Goal: Task Accomplishment & Management: Use online tool/utility

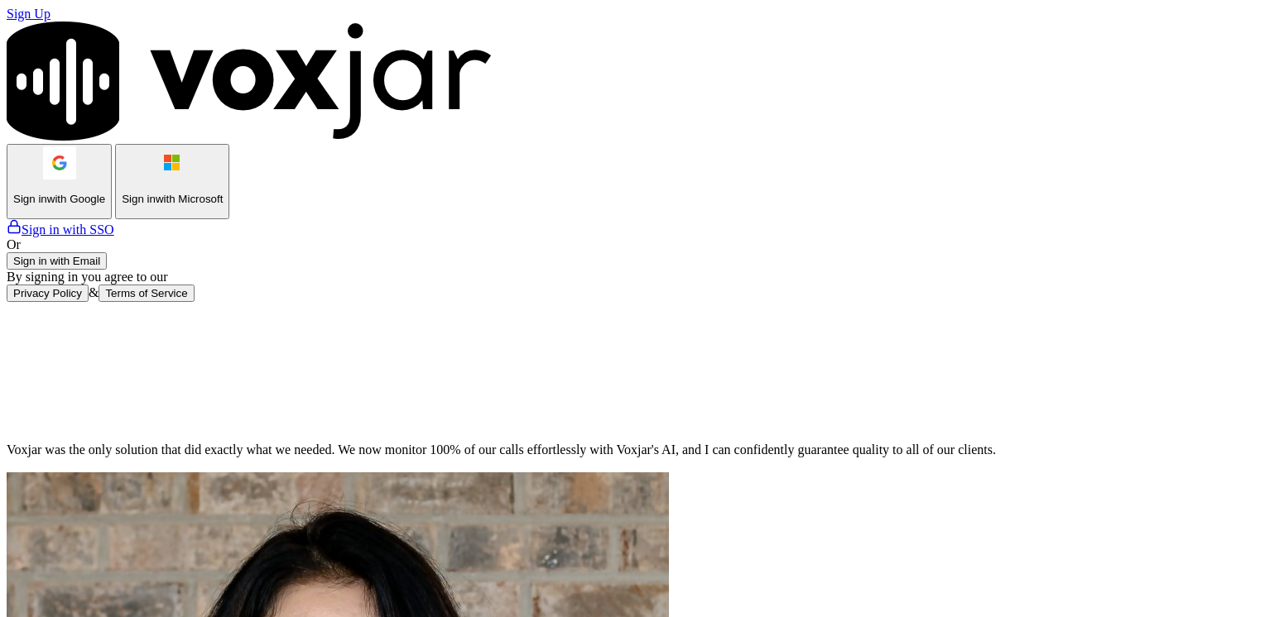
click at [107, 270] on button "Sign in with Email" at bounding box center [57, 260] width 100 height 17
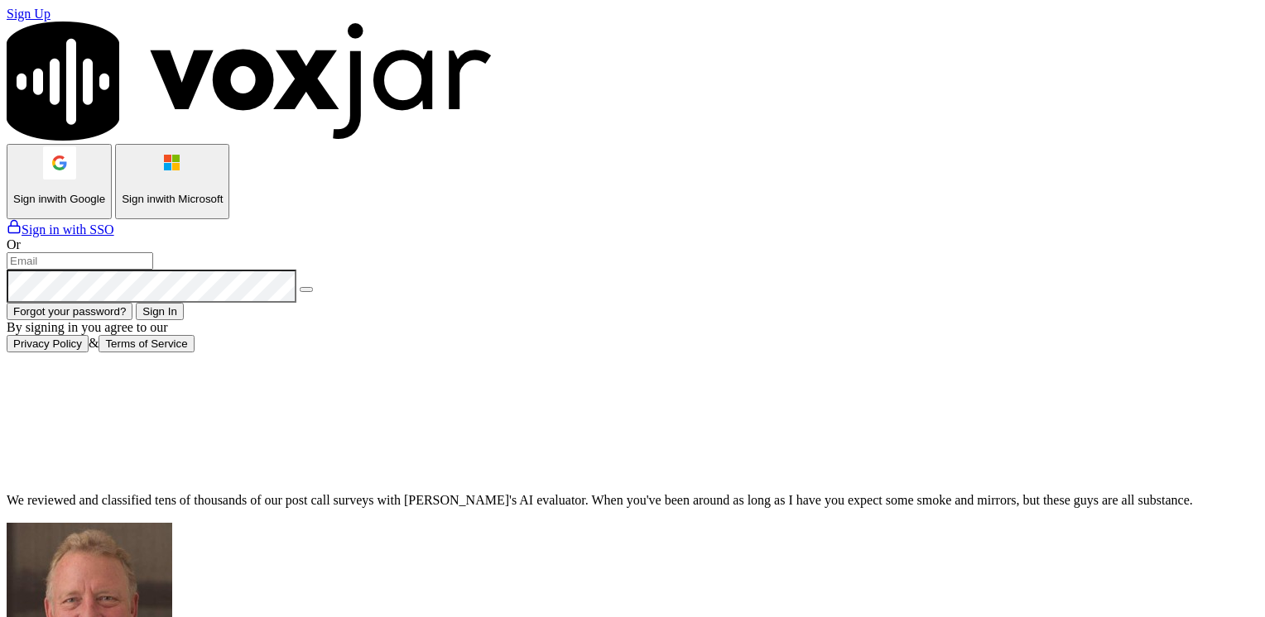
click at [153, 270] on input "email" at bounding box center [80, 260] width 146 height 17
type input "maleman@newwavepower.net"
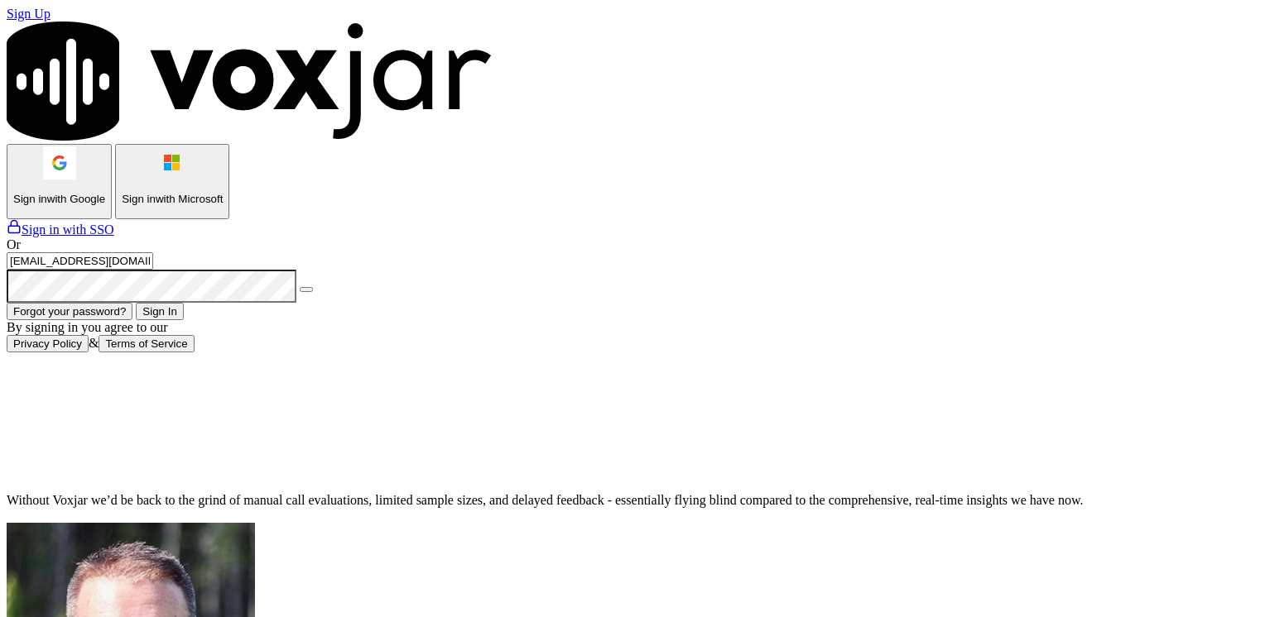
click at [184, 320] on button "Sign In" at bounding box center [160, 311] width 48 height 17
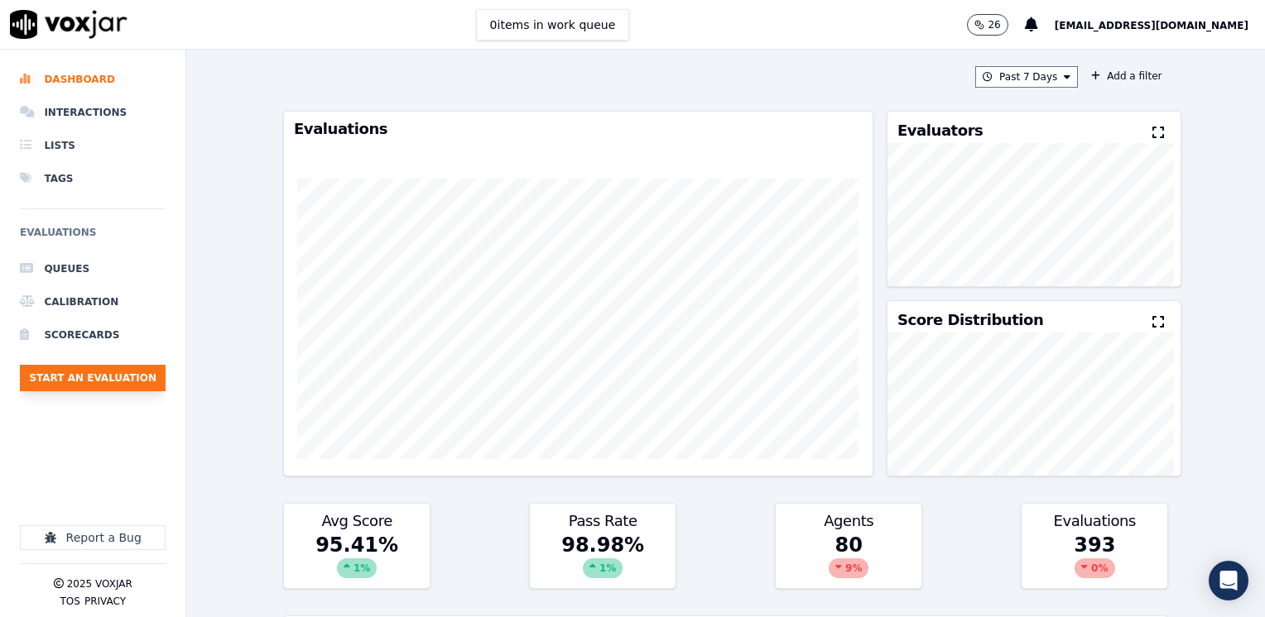
click at [89, 379] on button "Start an Evaluation" at bounding box center [93, 378] width 146 height 26
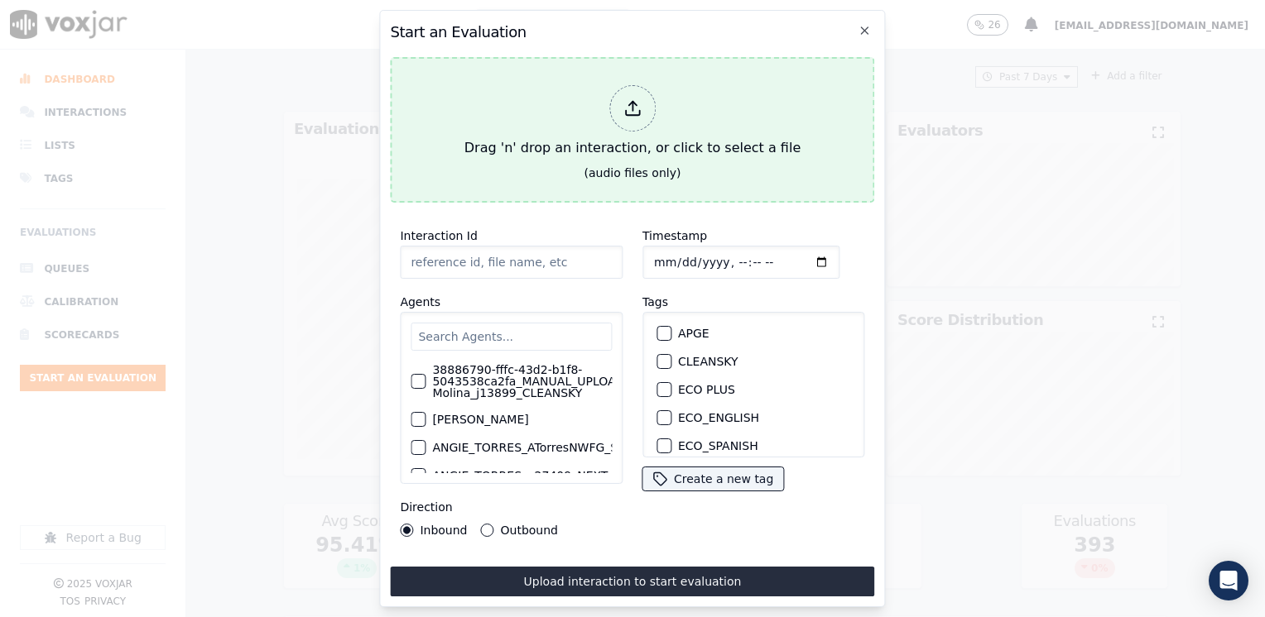
click at [641, 98] on div at bounding box center [632, 108] width 46 height 46
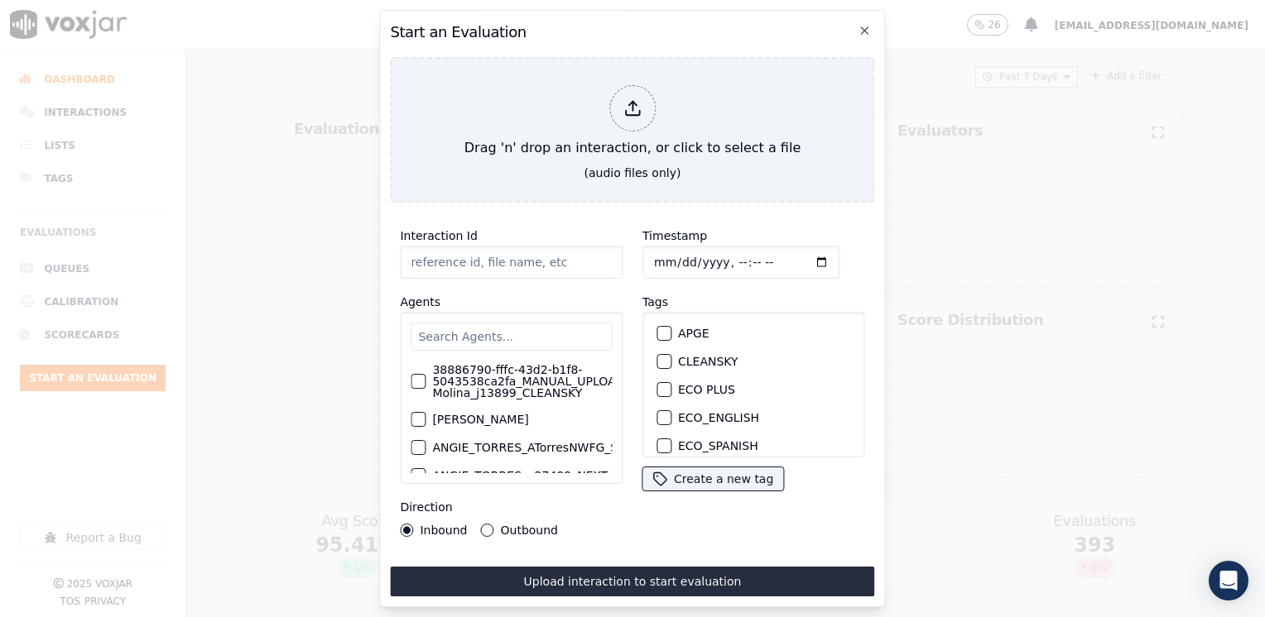
type input "20250814-120041_7087696662-[PERSON_NAME] all.mp3"
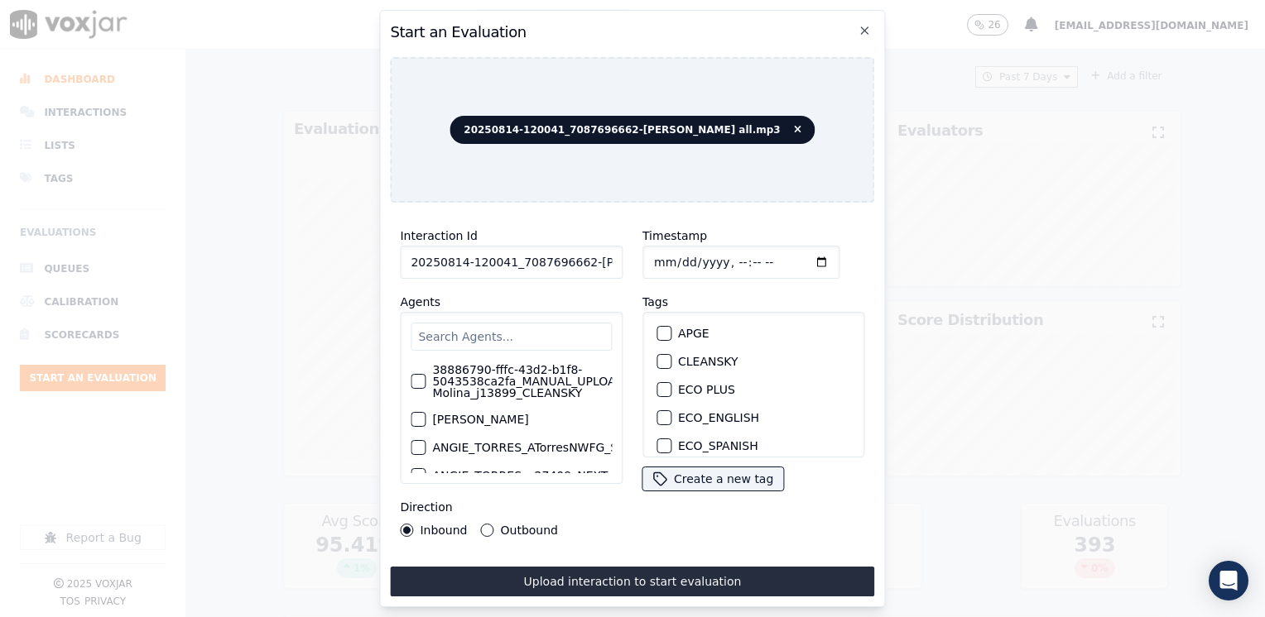
click at [497, 323] on input "text" at bounding box center [511, 337] width 201 height 28
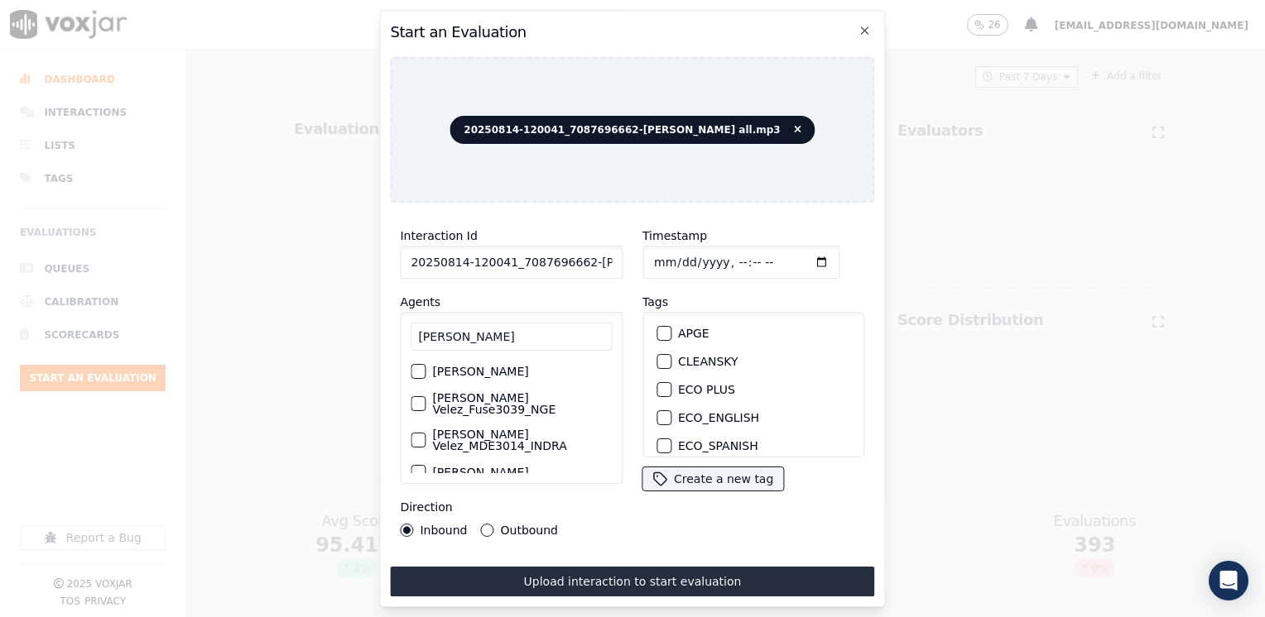
type input "[PERSON_NAME]"
click at [415, 398] on div "button" at bounding box center [417, 404] width 12 height 12
drag, startPoint x: 656, startPoint y: 359, endPoint x: 756, endPoint y: 262, distance: 139.9
click at [657, 359] on div "button" at bounding box center [663, 365] width 12 height 12
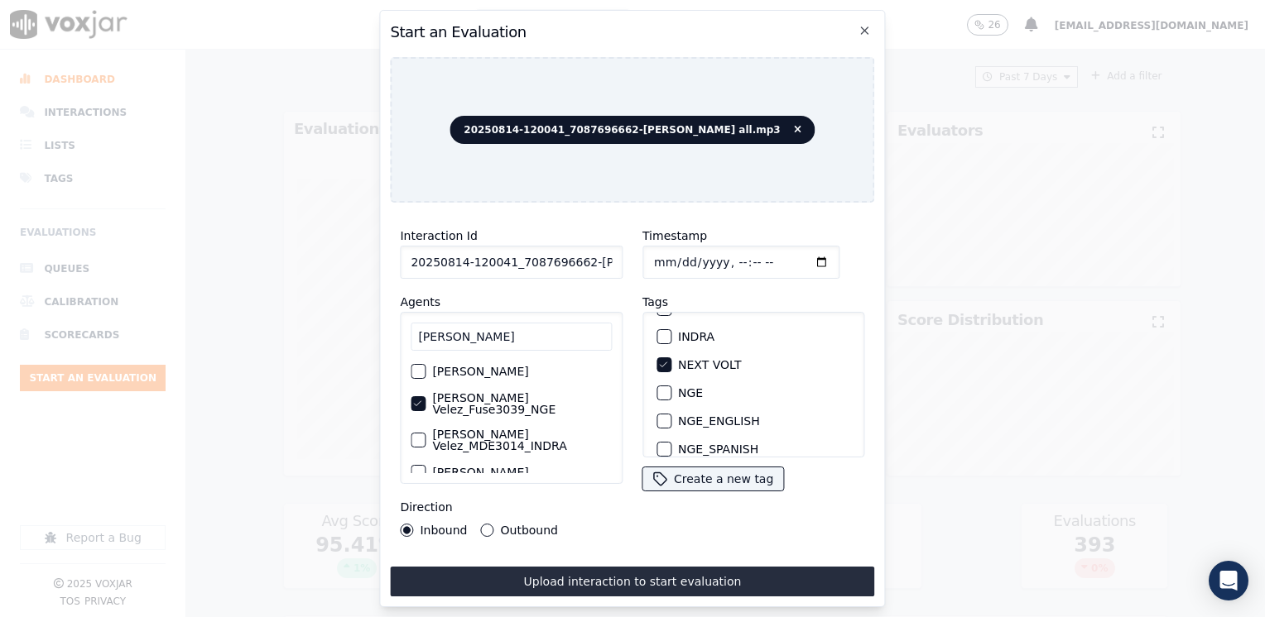
click at [798, 253] on input "Timestamp" at bounding box center [740, 262] width 197 height 33
type input "[DATE]T20:56"
click at [484, 525] on button "Outbound" at bounding box center [487, 530] width 13 height 13
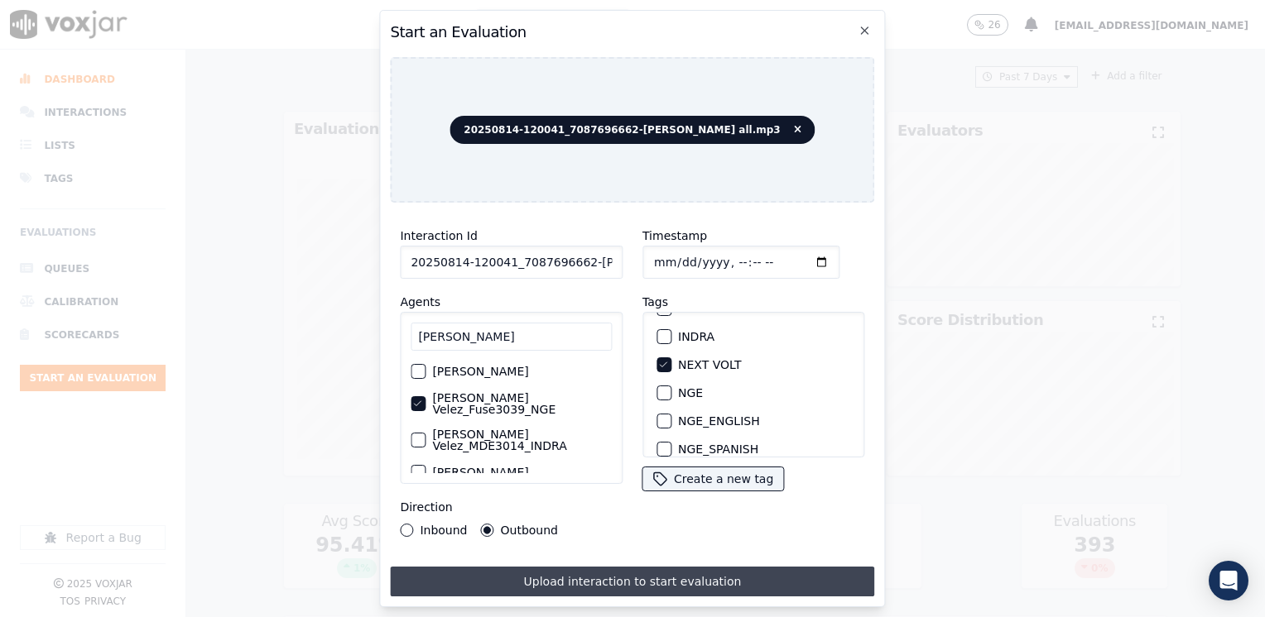
click at [629, 576] on button "Upload interaction to start evaluation" at bounding box center [632, 582] width 484 height 30
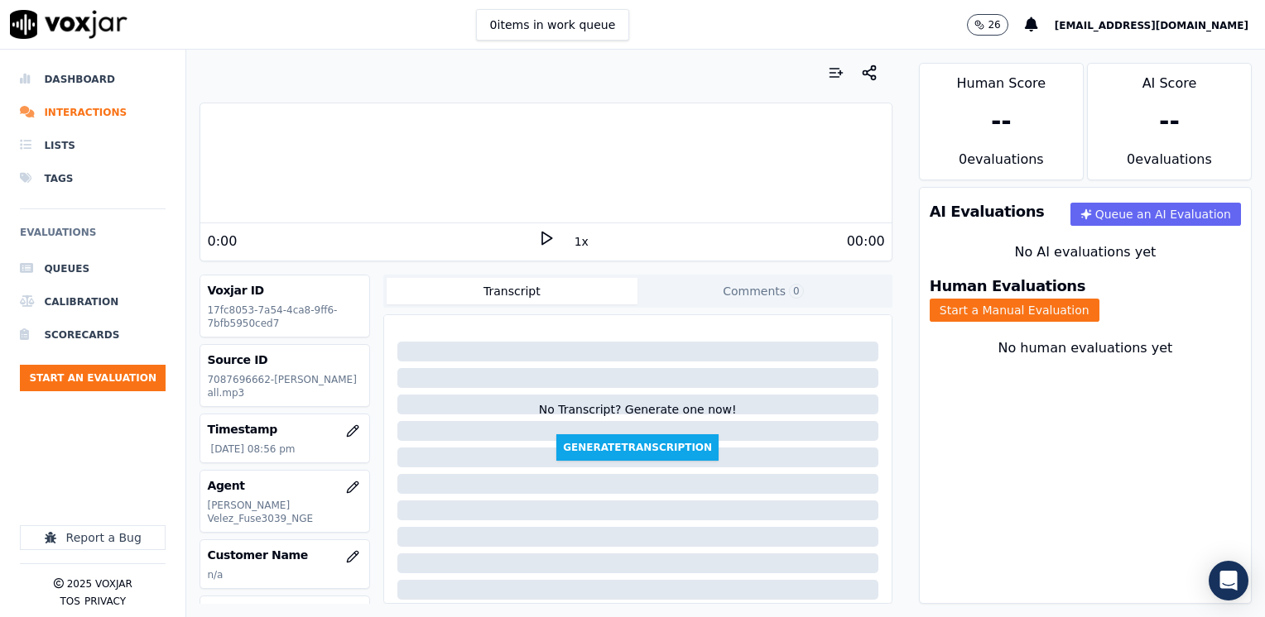
click at [542, 233] on polygon at bounding box center [547, 239] width 10 height 12
click at [538, 233] on icon at bounding box center [546, 238] width 17 height 17
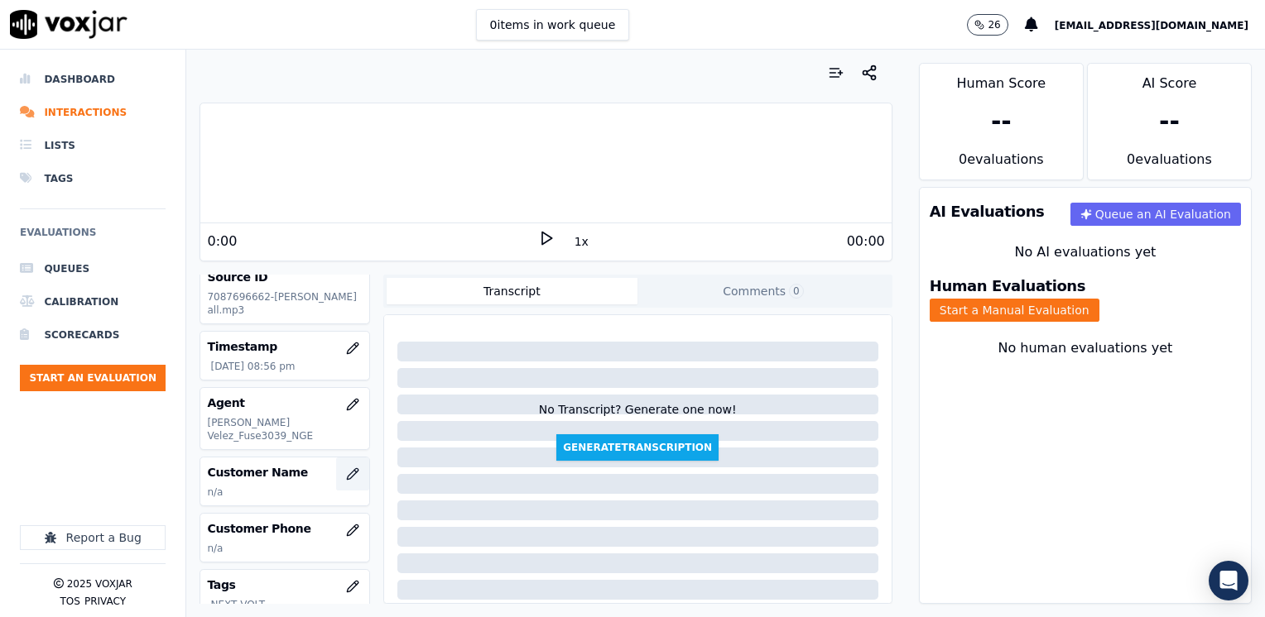
click at [339, 458] on button "button" at bounding box center [352, 474] width 33 height 33
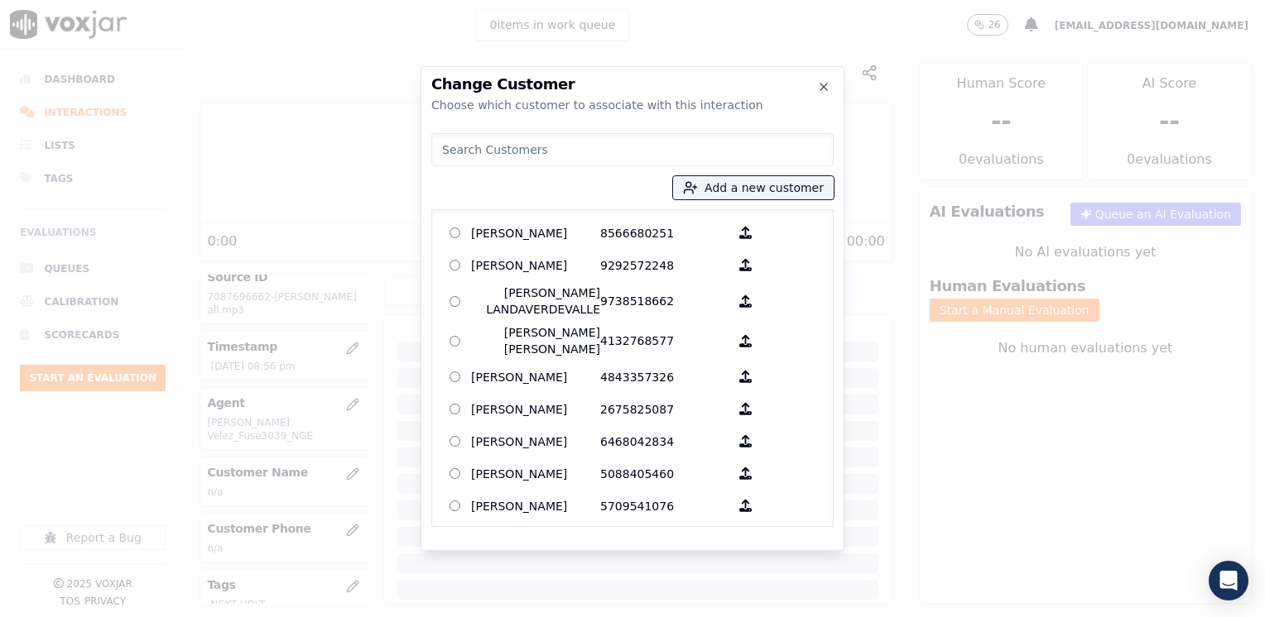
click at [577, 149] on input at bounding box center [632, 149] width 402 height 33
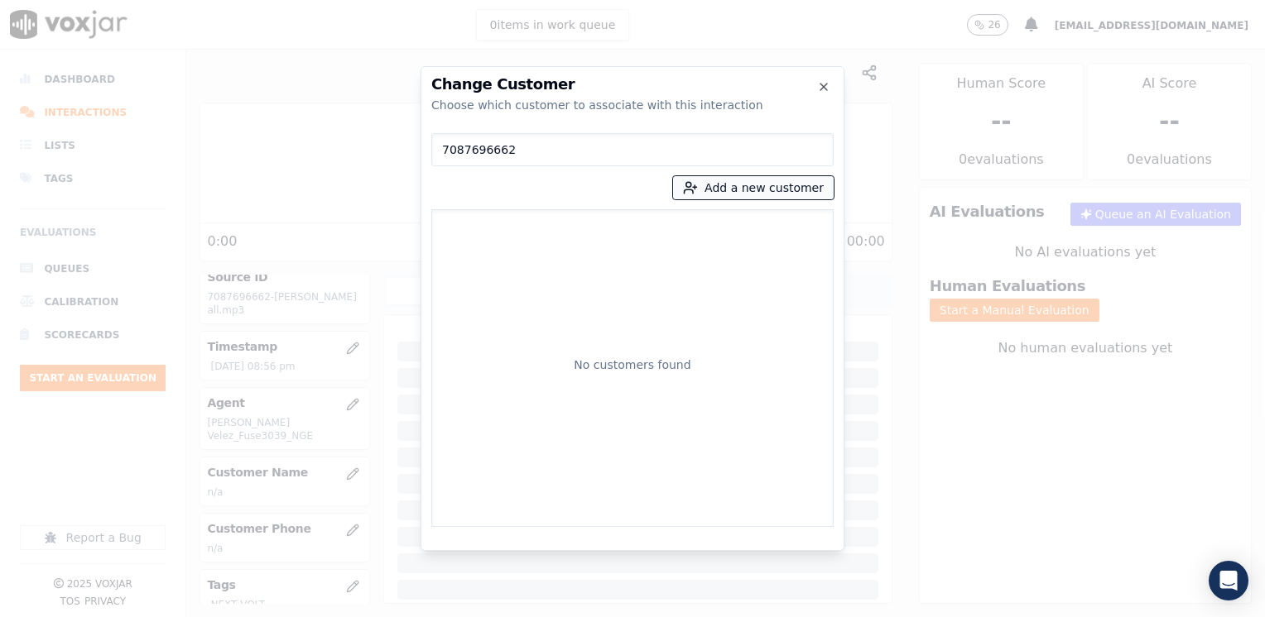
type input "7087696662"
click at [771, 185] on button "Add a new customer" at bounding box center [753, 187] width 161 height 23
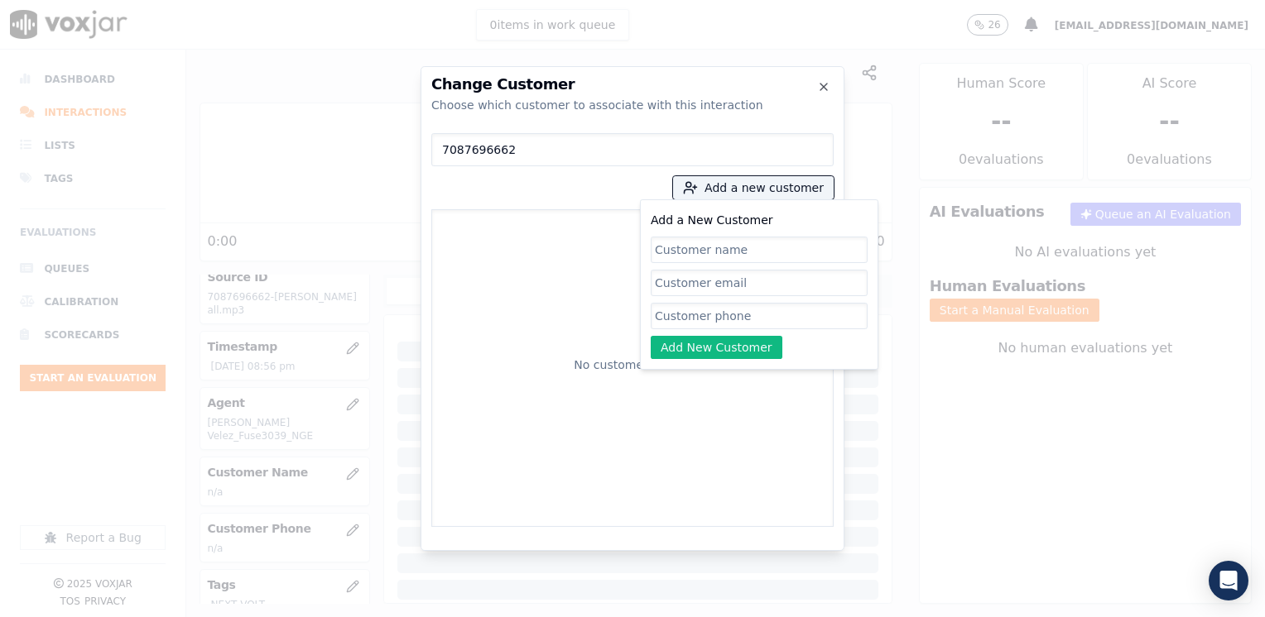
click at [705, 309] on input "Add a New Customer" at bounding box center [759, 316] width 217 height 26
paste input "7087696662"
type input "7087696662"
click at [739, 244] on input "Add a New Customer" at bounding box center [759, 250] width 217 height 26
paste input "[PERSON_NAME]"
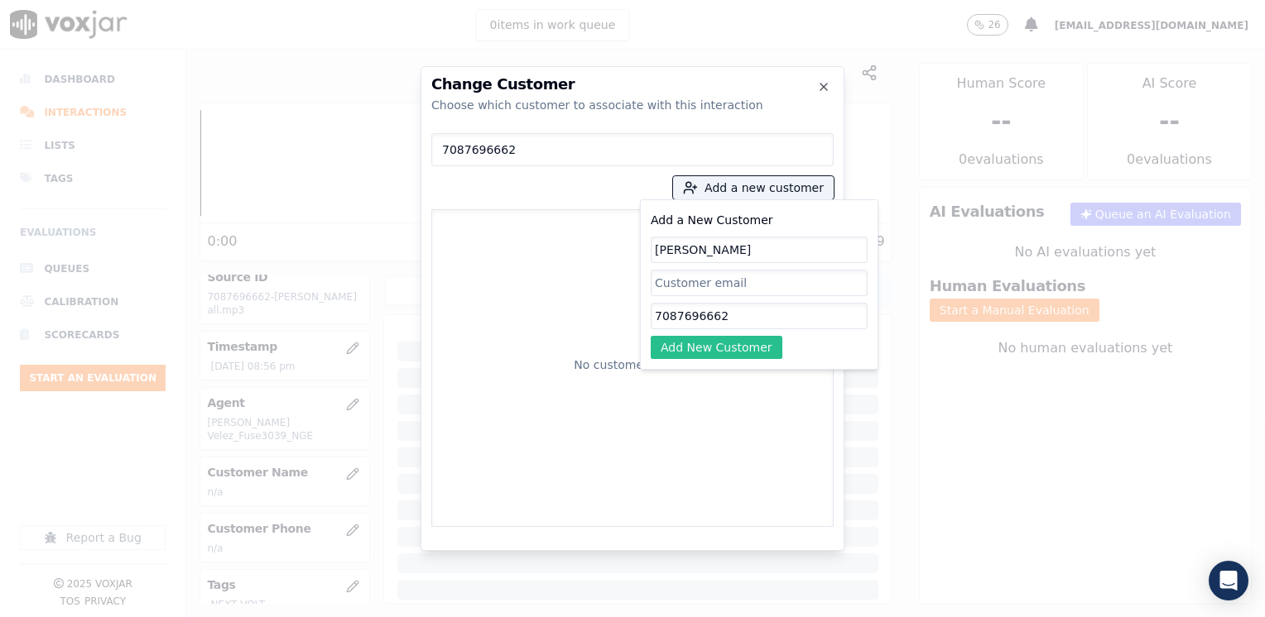
type input "[PERSON_NAME]"
click at [723, 358] on button "Add New Customer" at bounding box center [717, 347] width 132 height 23
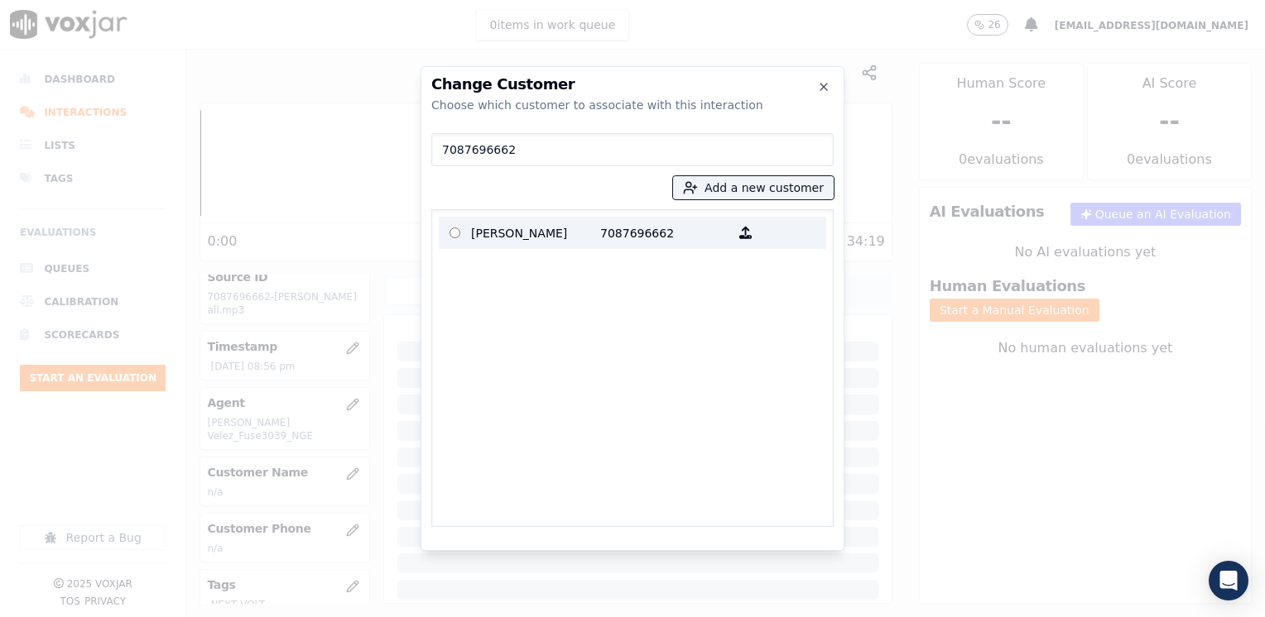
click at [644, 236] on p "7087696662" at bounding box center [664, 233] width 129 height 26
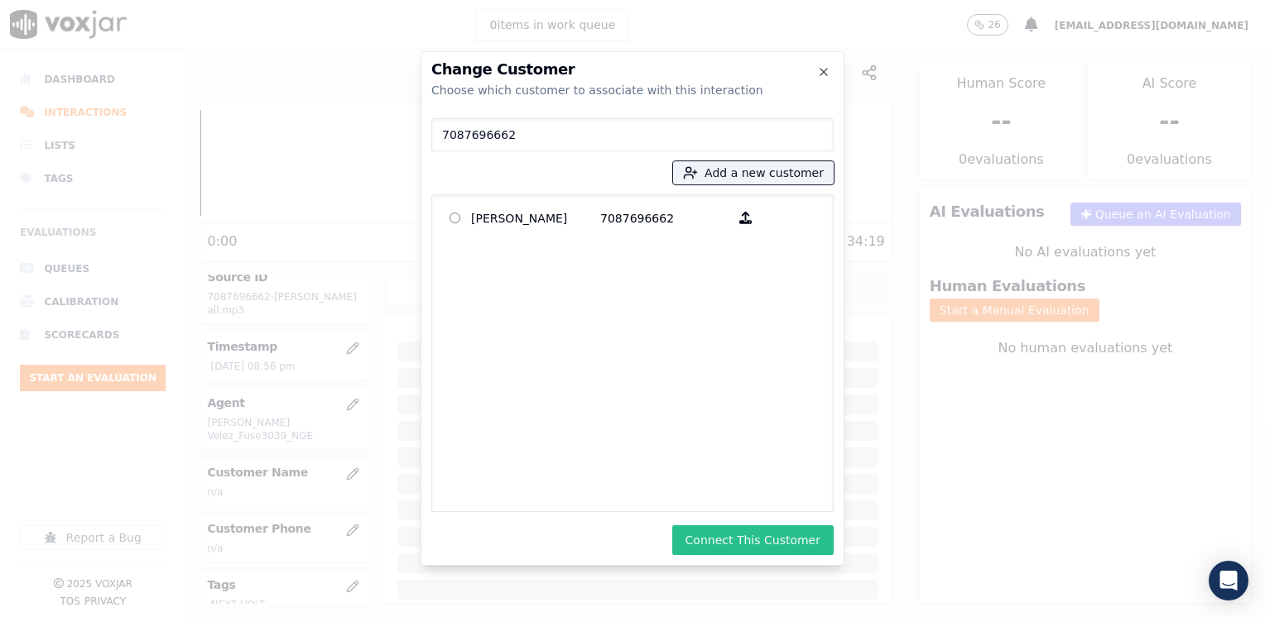
click at [771, 546] on button "Connect This Customer" at bounding box center [752, 541] width 161 height 30
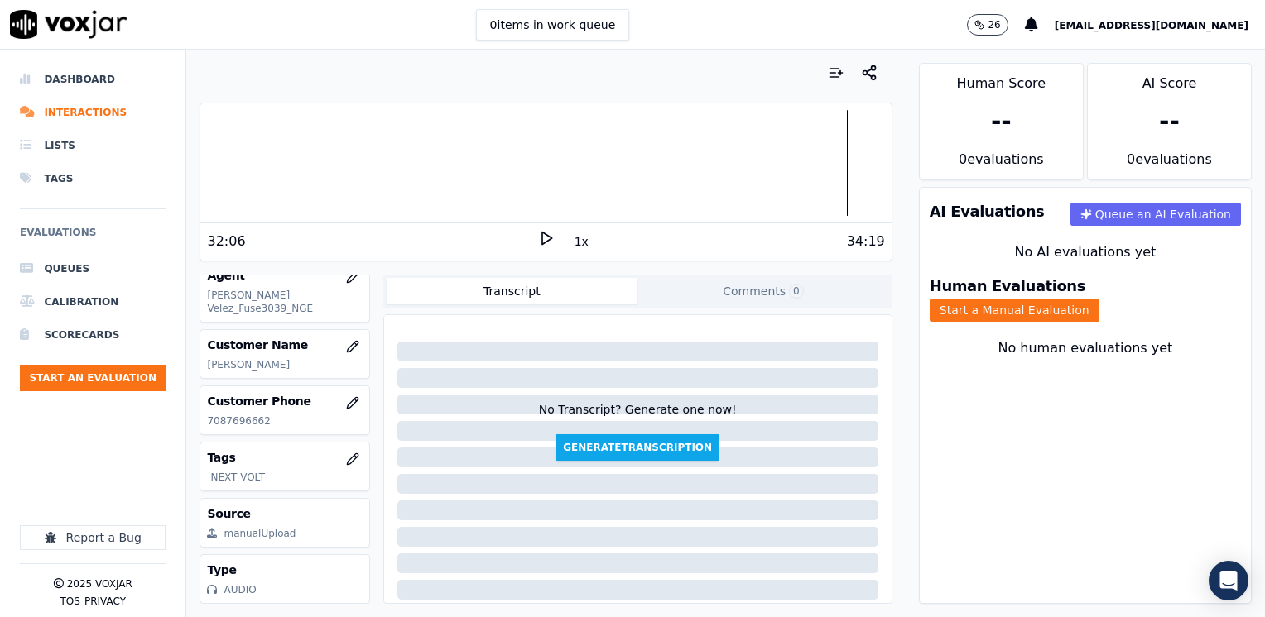
scroll to position [0, 0]
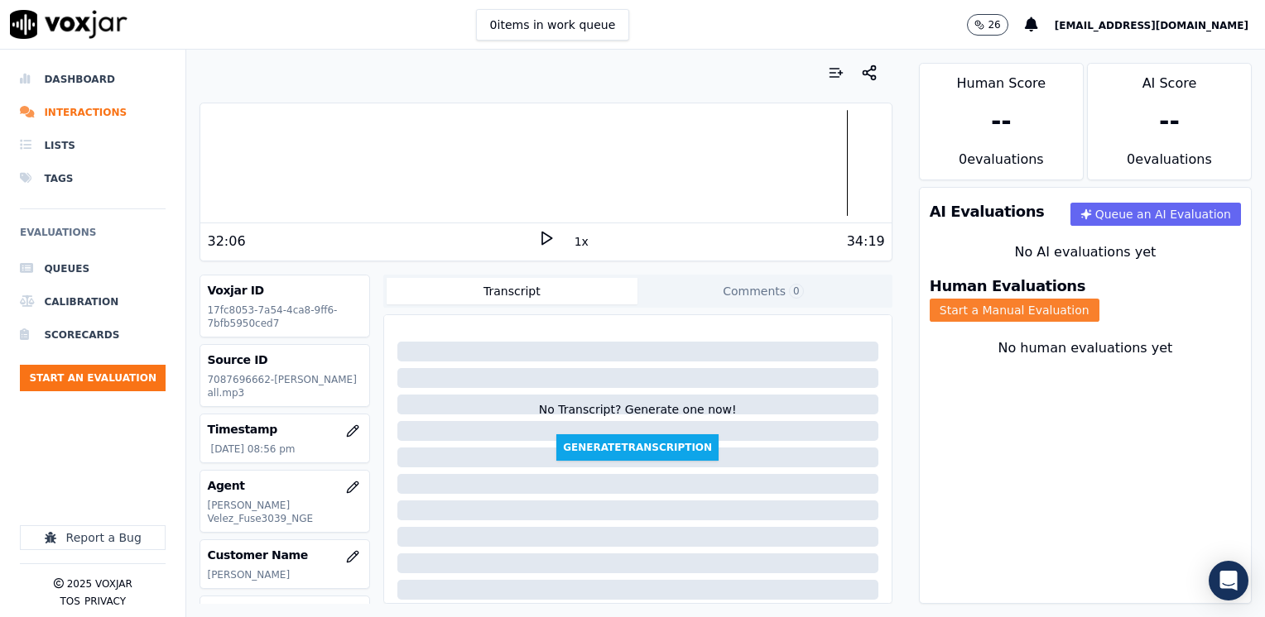
click at [1099, 299] on button "Start a Manual Evaluation" at bounding box center [1014, 310] width 170 height 23
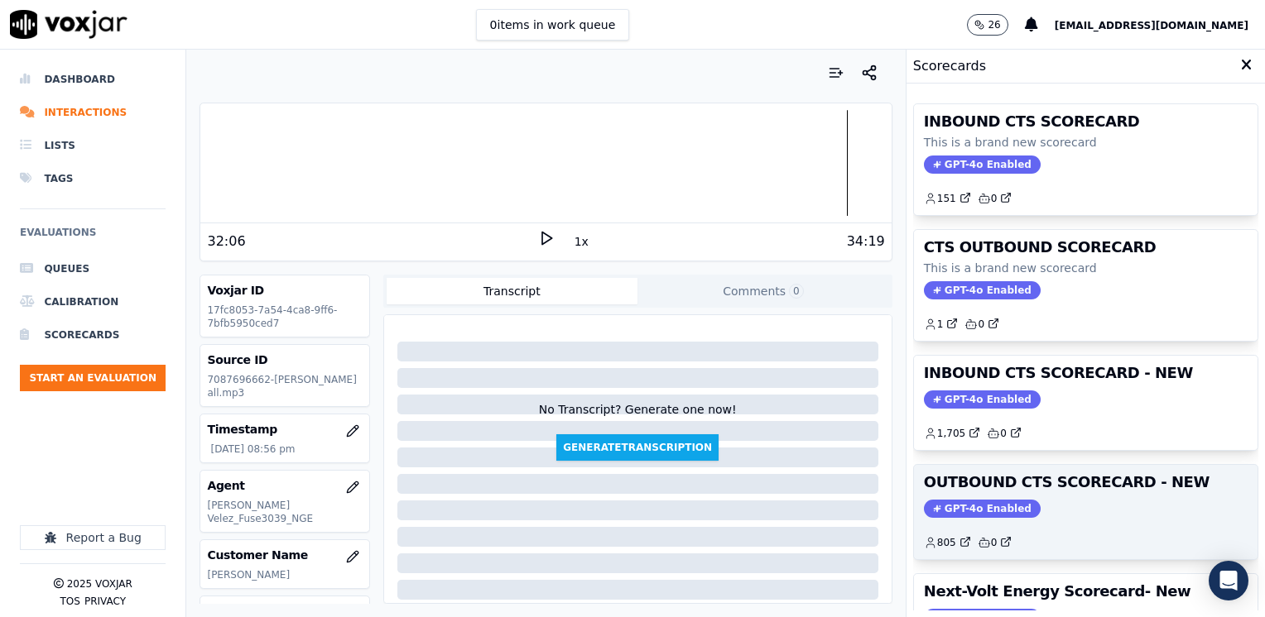
click at [963, 509] on span "GPT-4o Enabled" at bounding box center [982, 509] width 117 height 18
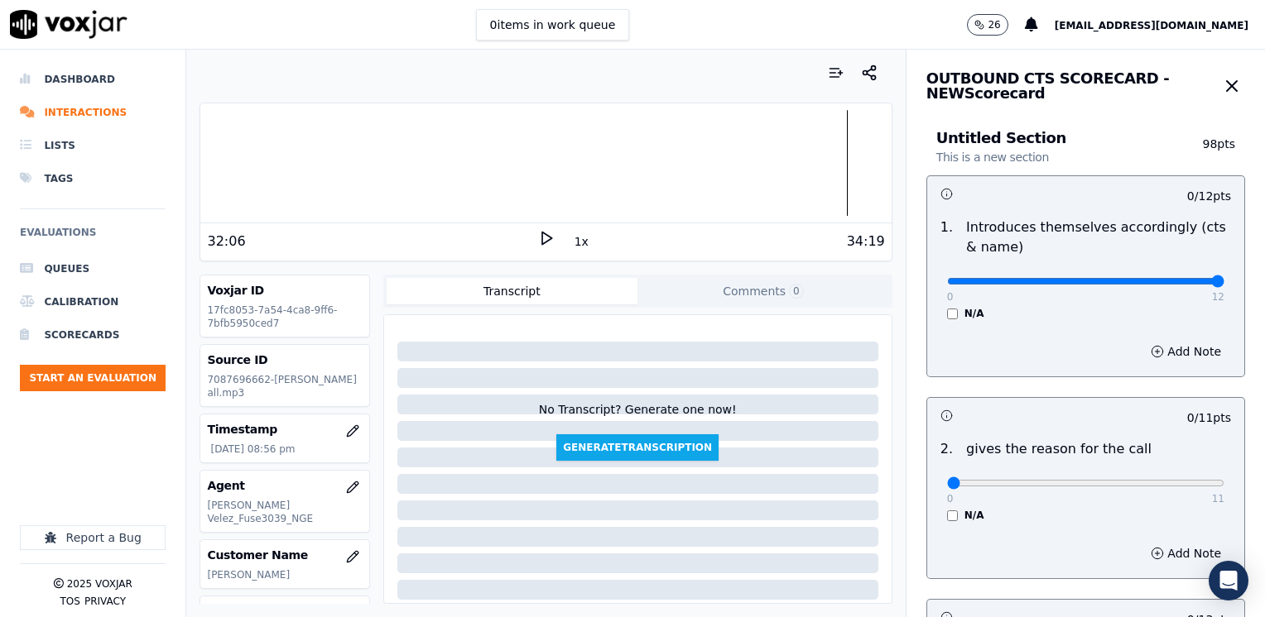
drag, startPoint x: 934, startPoint y: 282, endPoint x: 1267, endPoint y: 359, distance: 342.3
type input "12"
click at [1224, 285] on input "range" at bounding box center [1085, 281] width 277 height 7
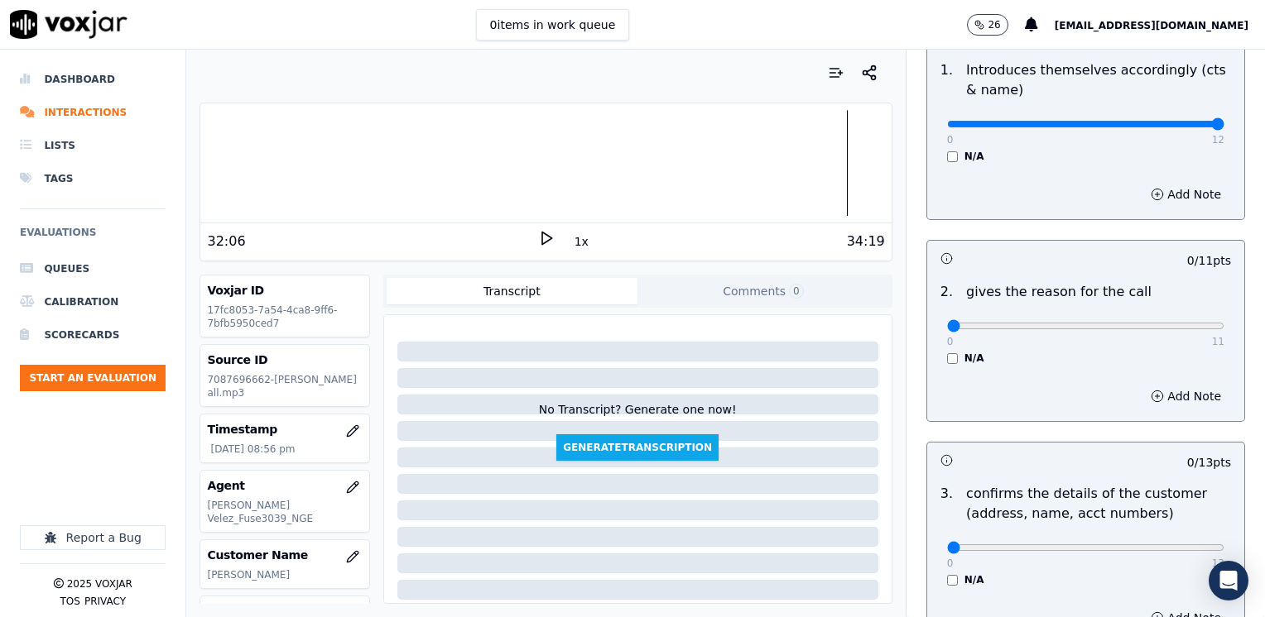
scroll to position [166, 0]
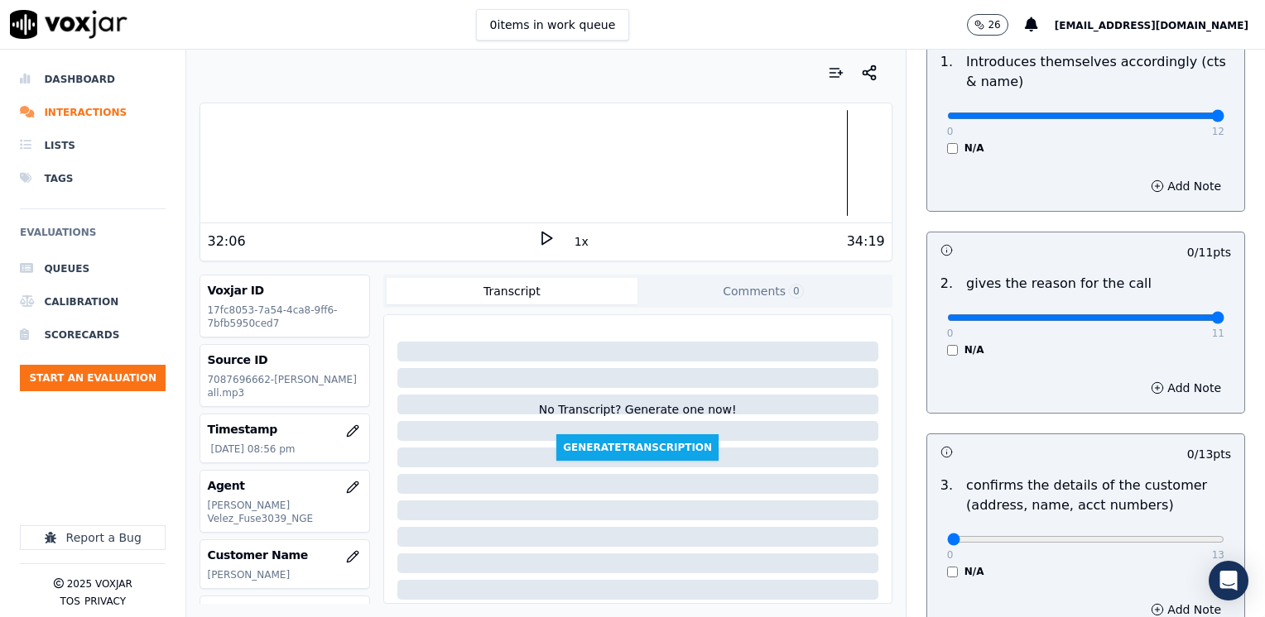
drag, startPoint x: 939, startPoint y: 317, endPoint x: 1267, endPoint y: 371, distance: 333.0
type input "11"
click at [1224, 119] on input "range" at bounding box center [1085, 116] width 277 height 7
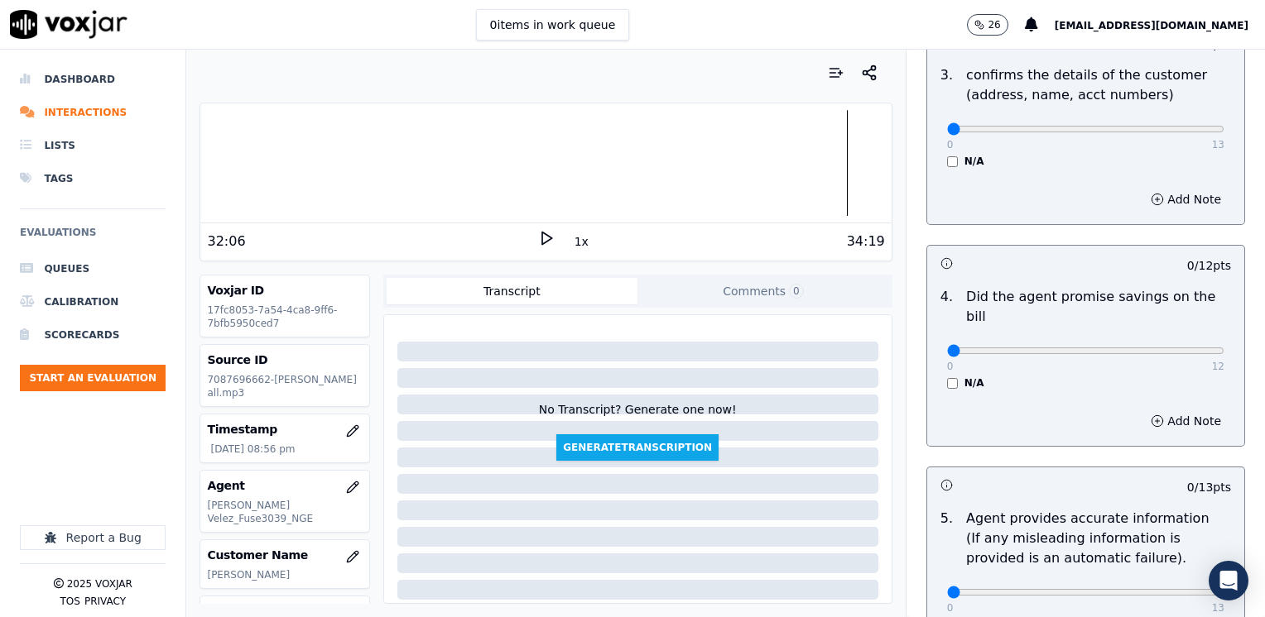
scroll to position [579, 0]
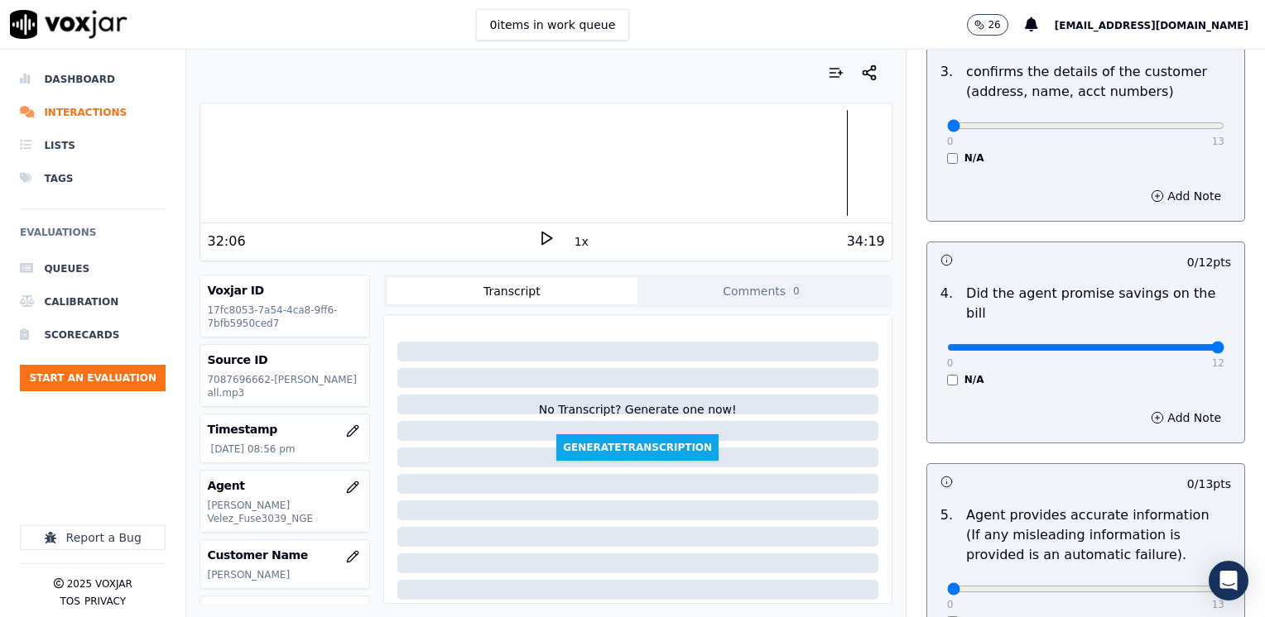
drag, startPoint x: 936, startPoint y: 324, endPoint x: 1267, endPoint y: 313, distance: 331.2
type input "12"
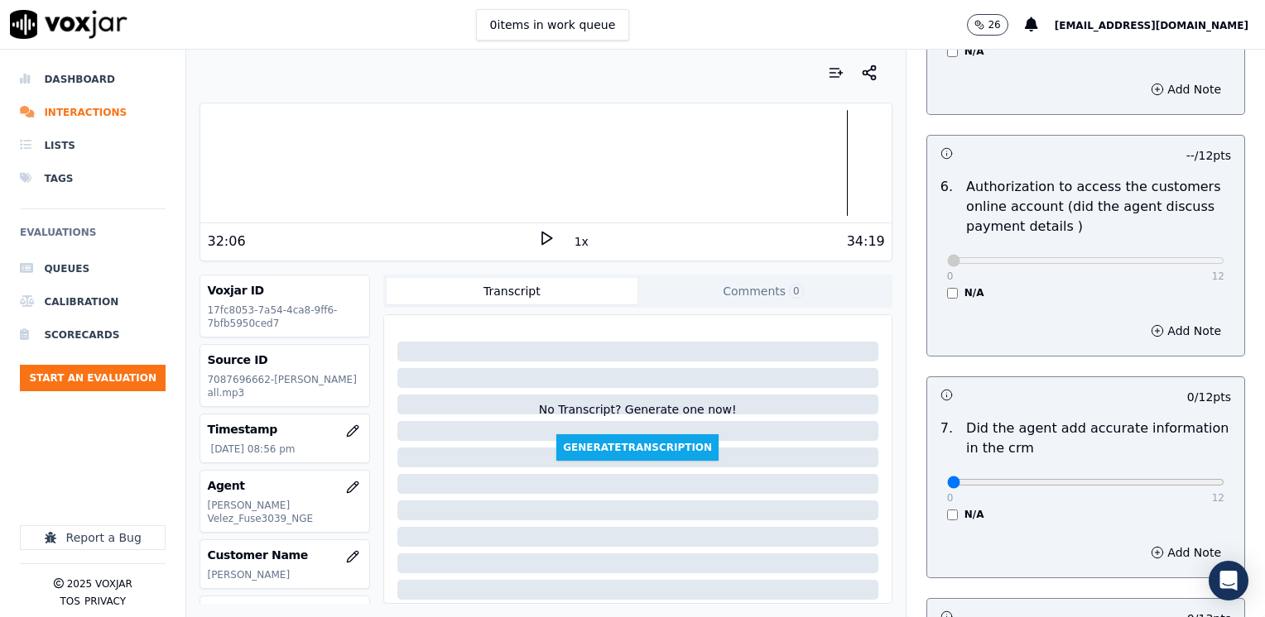
scroll to position [1159, 0]
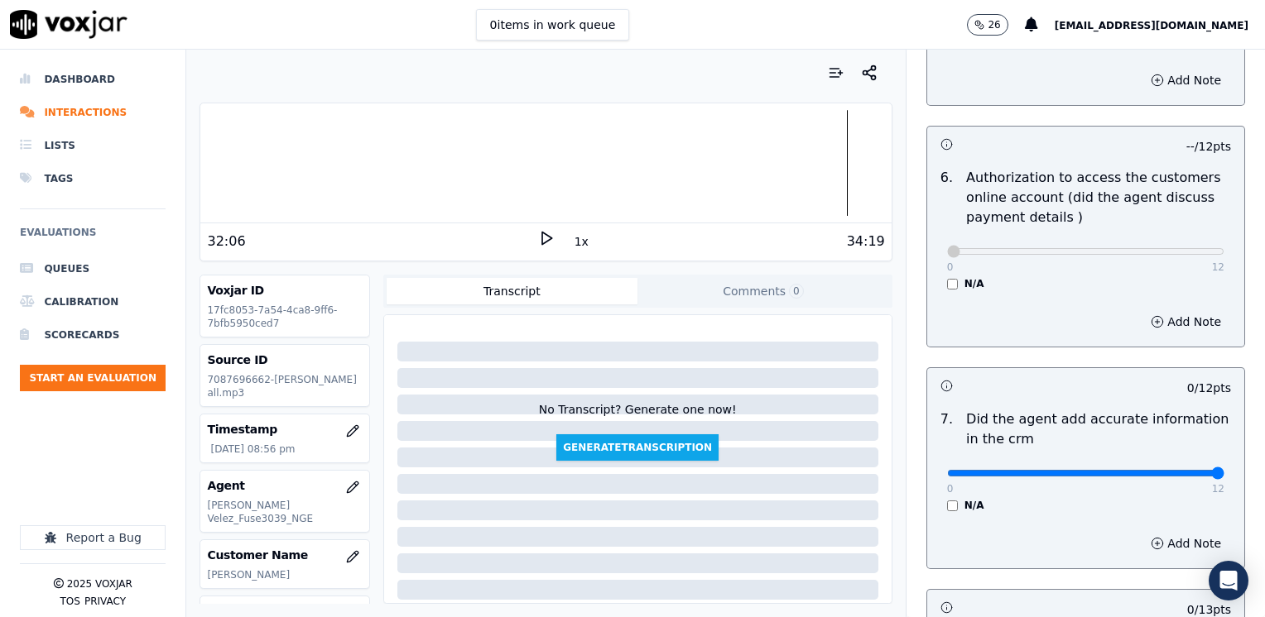
drag, startPoint x: 937, startPoint y: 452, endPoint x: 1267, endPoint y: 473, distance: 330.9
type input "12"
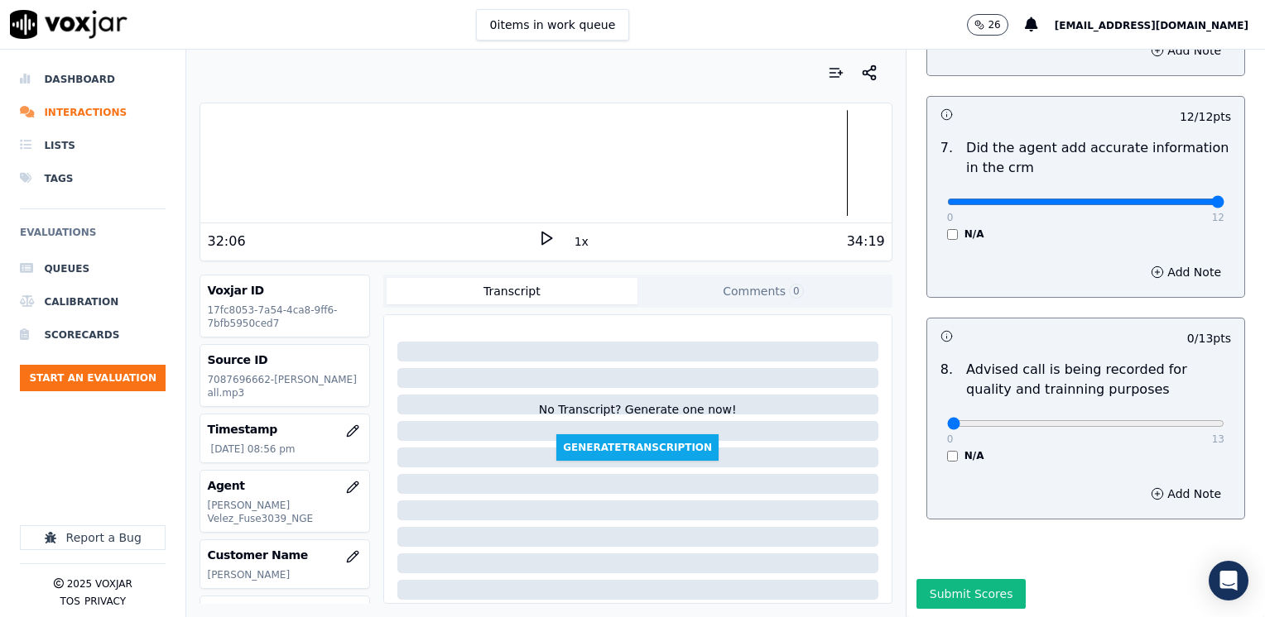
scroll to position [1447, 0]
click at [1133, 411] on div "0 13" at bounding box center [1085, 421] width 277 height 20
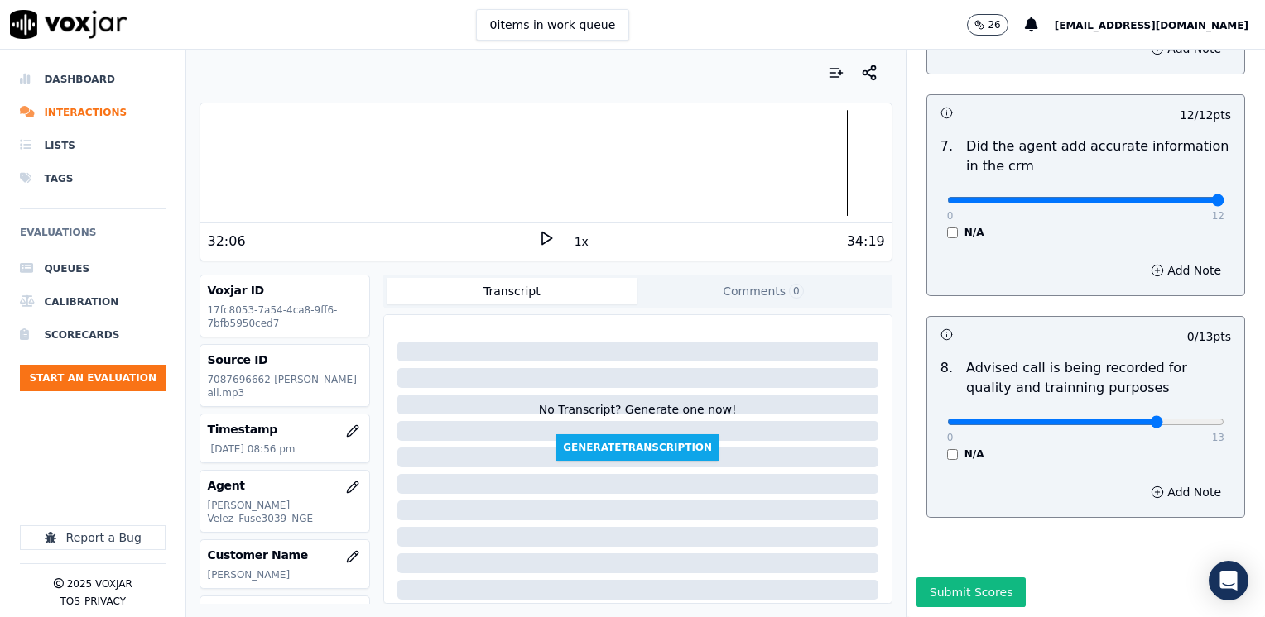
type input "10"
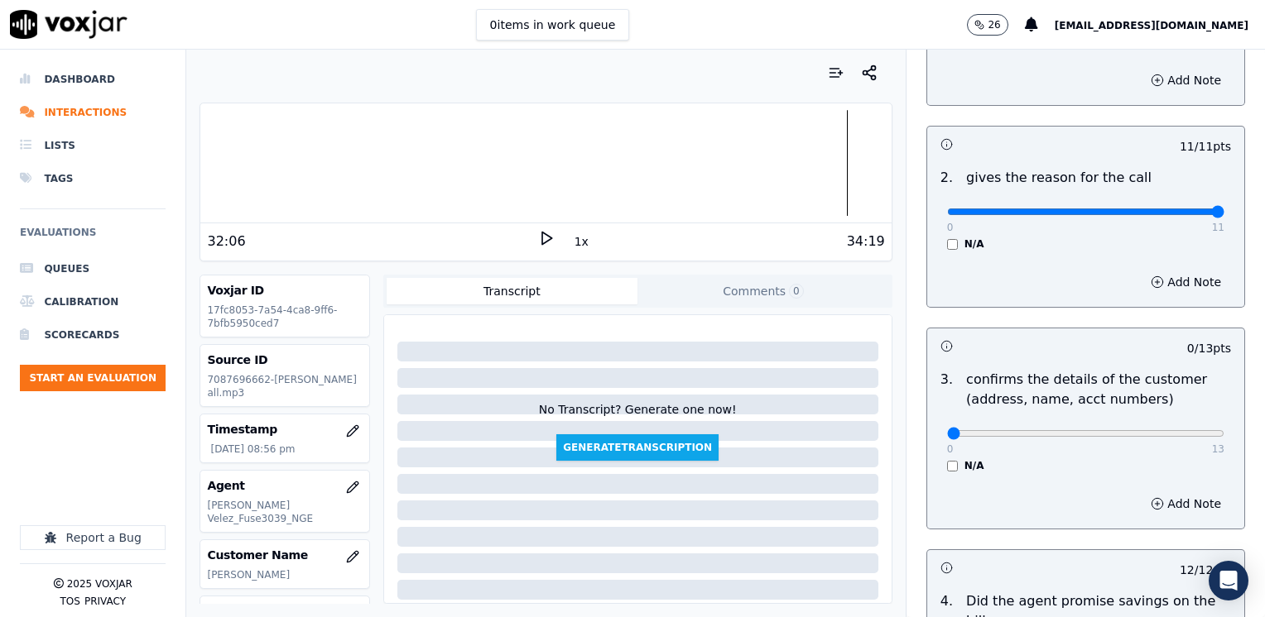
scroll to position [331, 0]
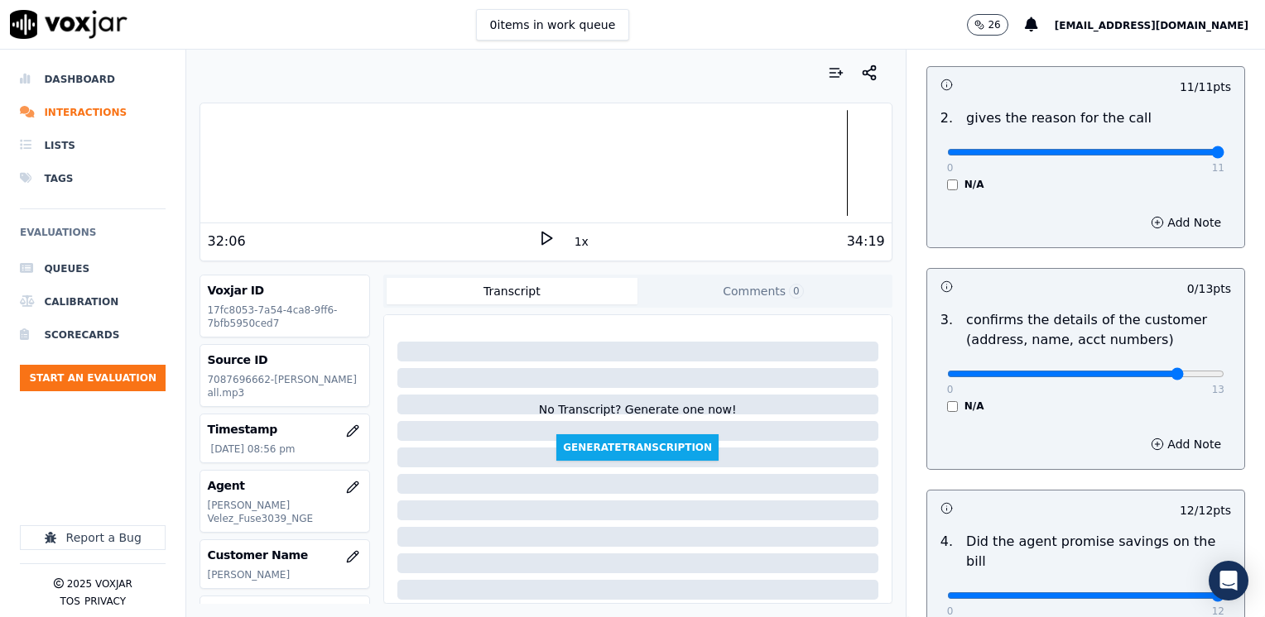
type input "12"
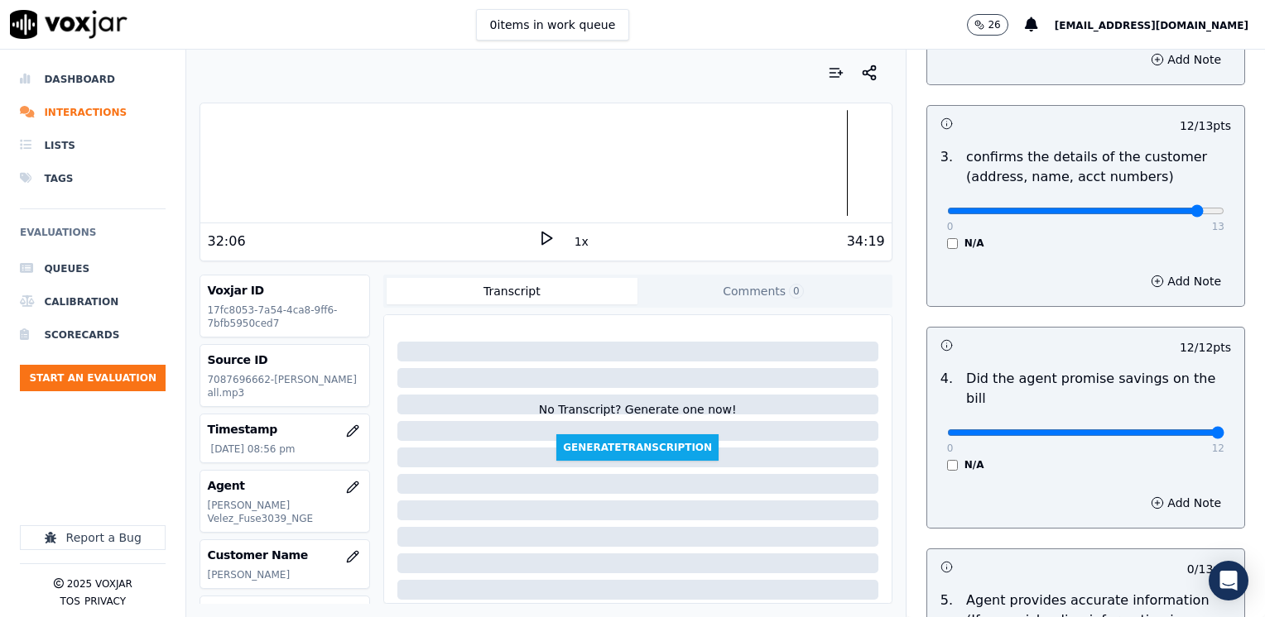
scroll to position [497, 0]
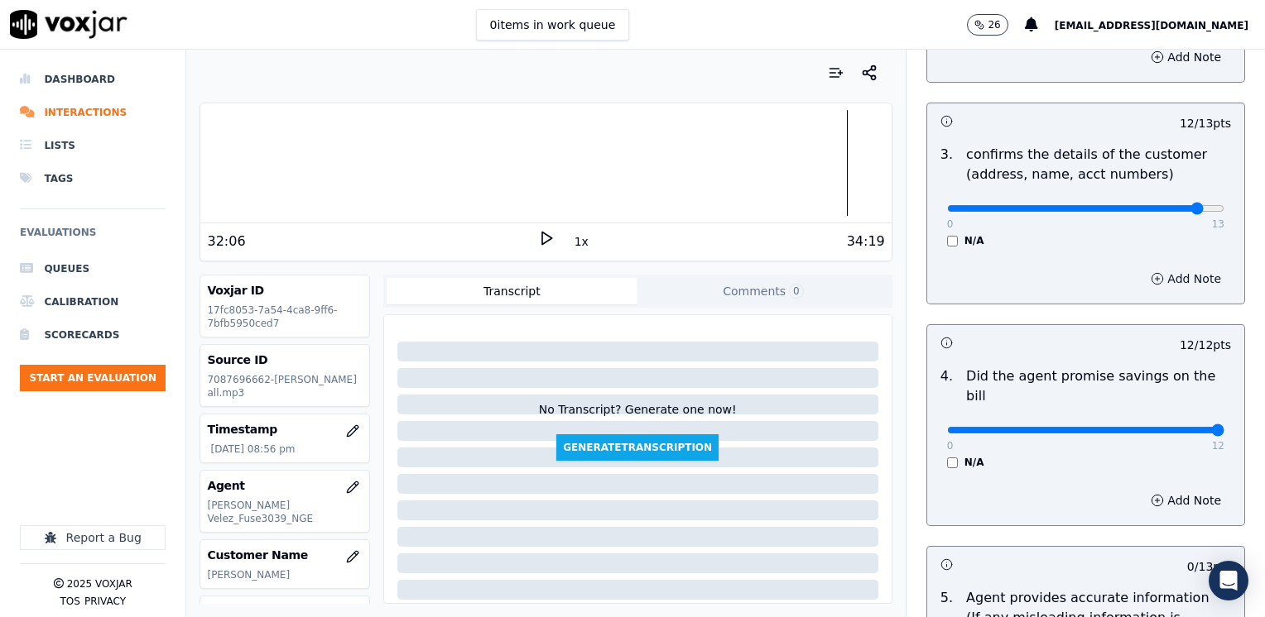
click at [1164, 277] on button "Add Note" at bounding box center [1186, 278] width 90 height 23
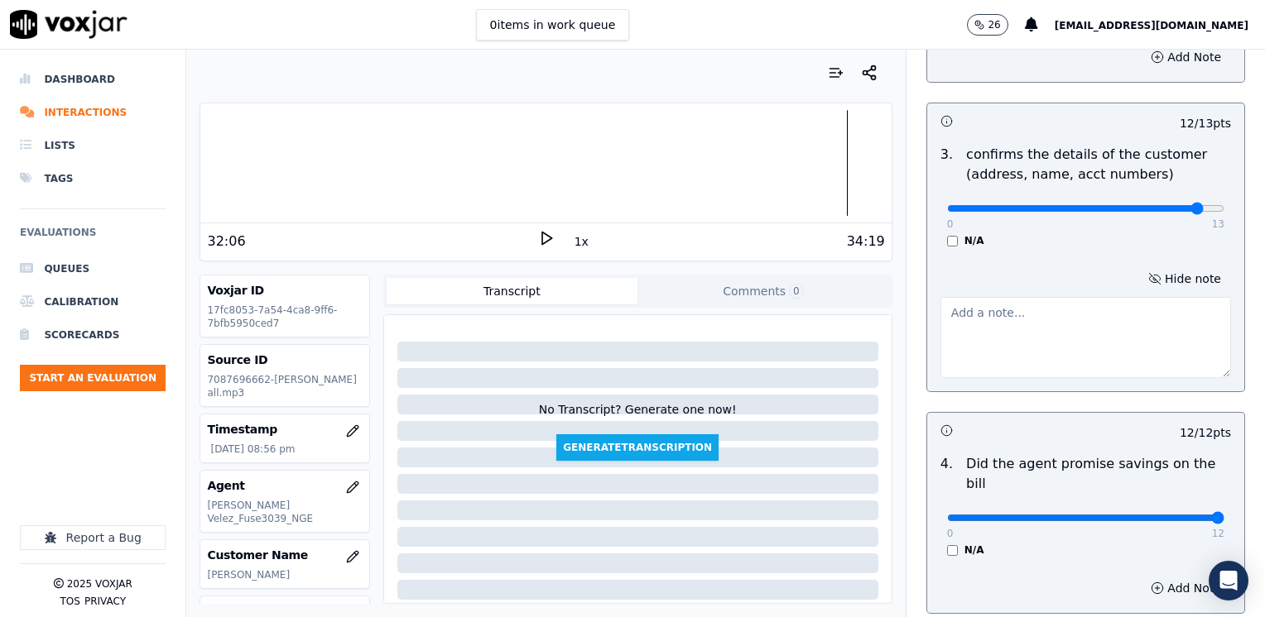
click at [1025, 348] on textarea at bounding box center [1085, 337] width 291 height 81
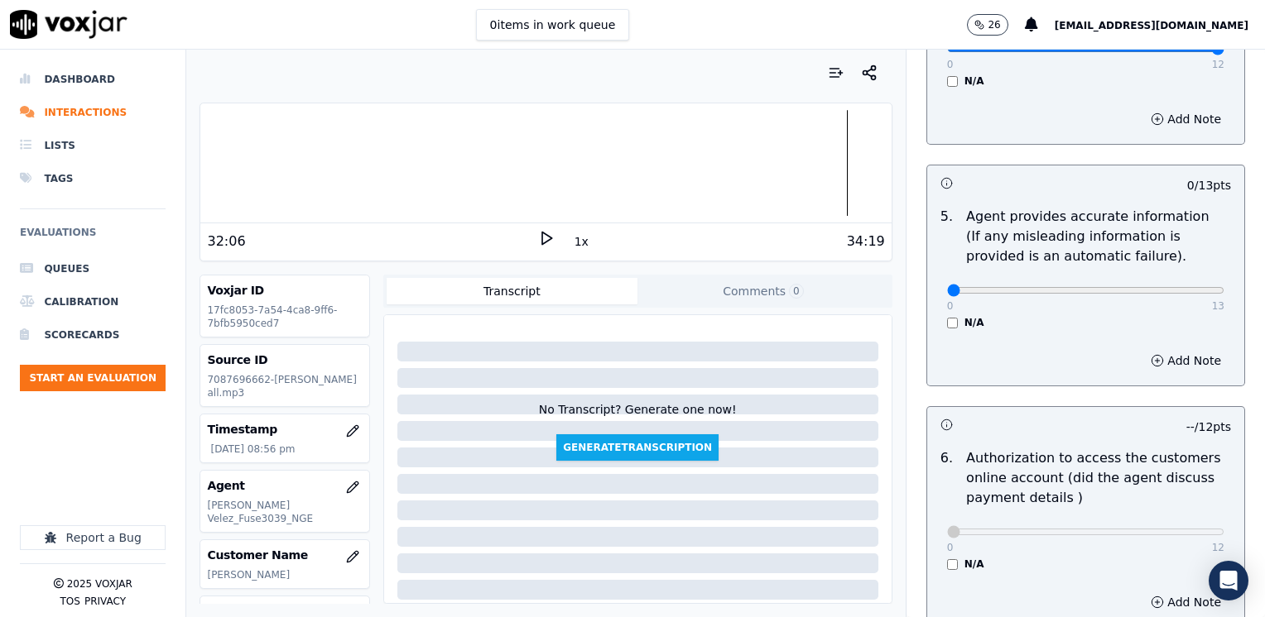
scroll to position [993, 0]
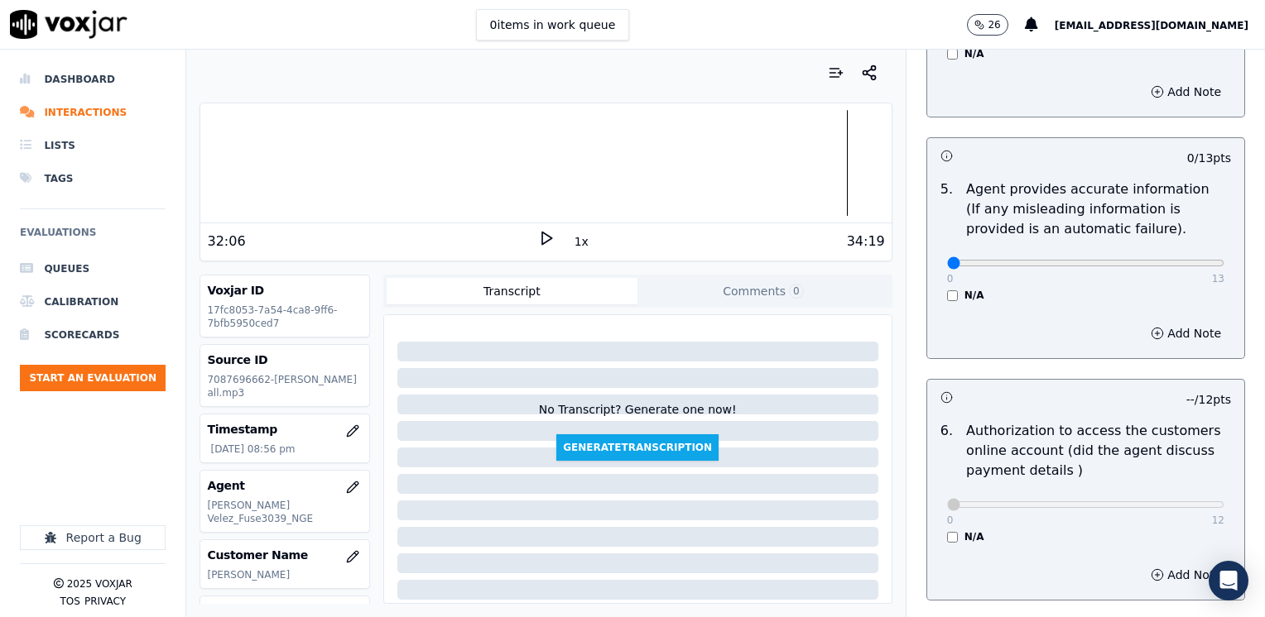
type textarea "Make sure to confirm full service address and the name as it appears on the bil…"
drag, startPoint x: 941, startPoint y: 243, endPoint x: 1267, endPoint y: 300, distance: 331.1
type input "13"
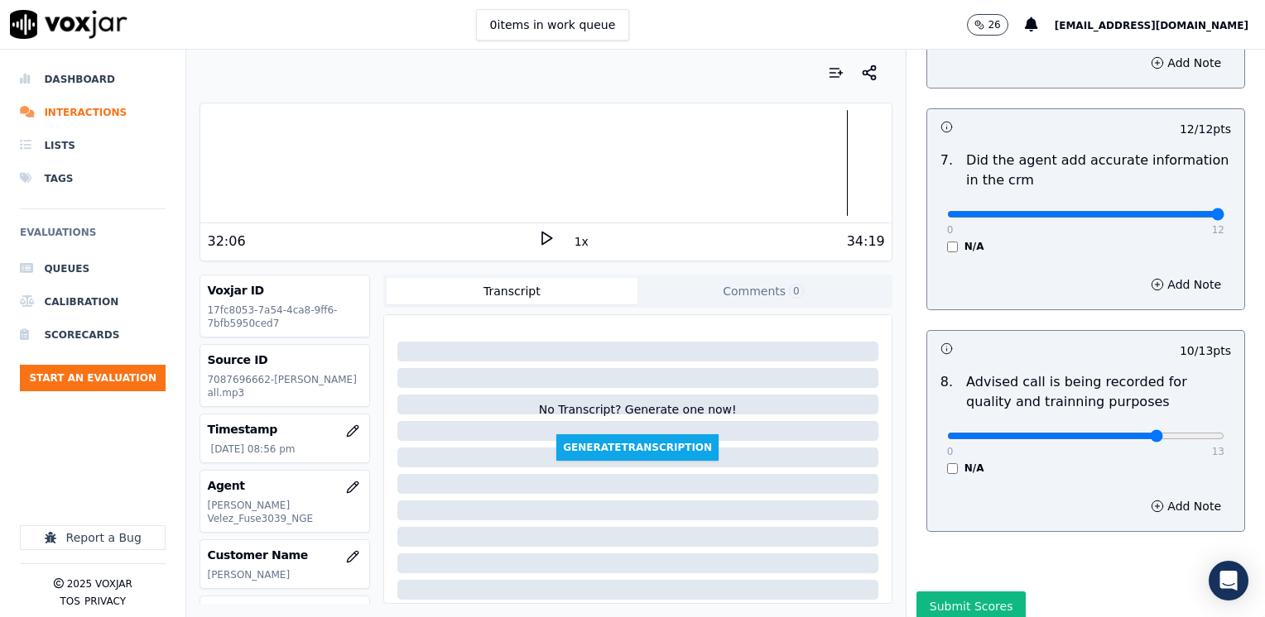
scroll to position [1534, 0]
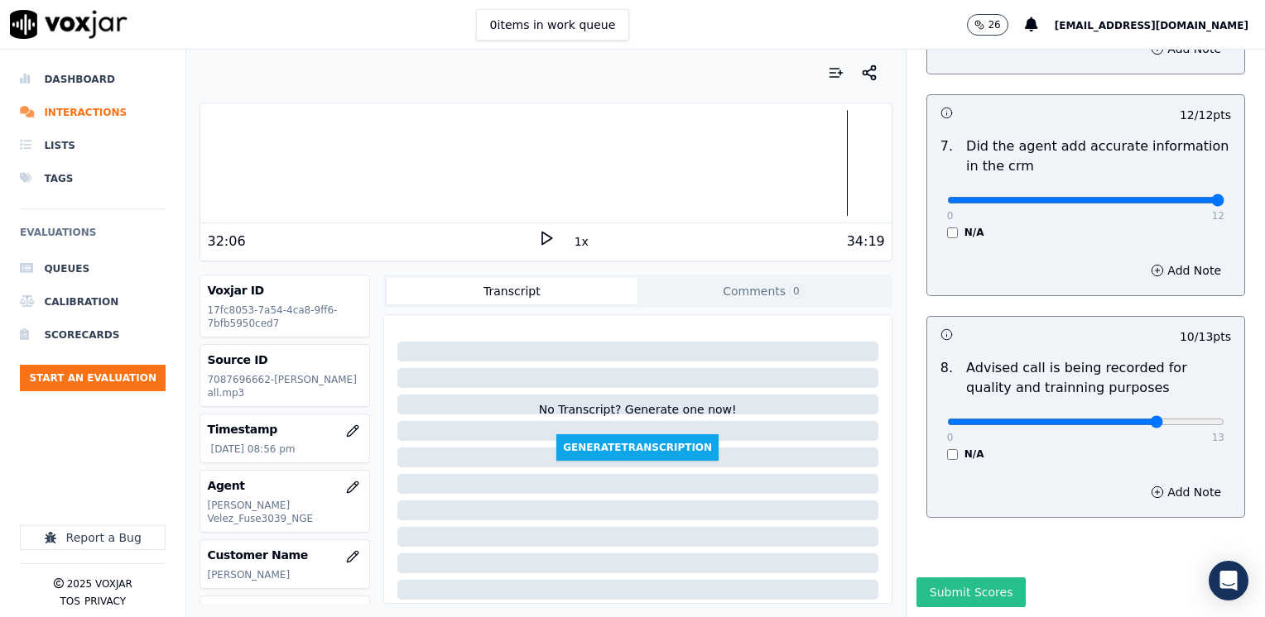
click at [959, 578] on button "Submit Scores" at bounding box center [971, 593] width 110 height 30
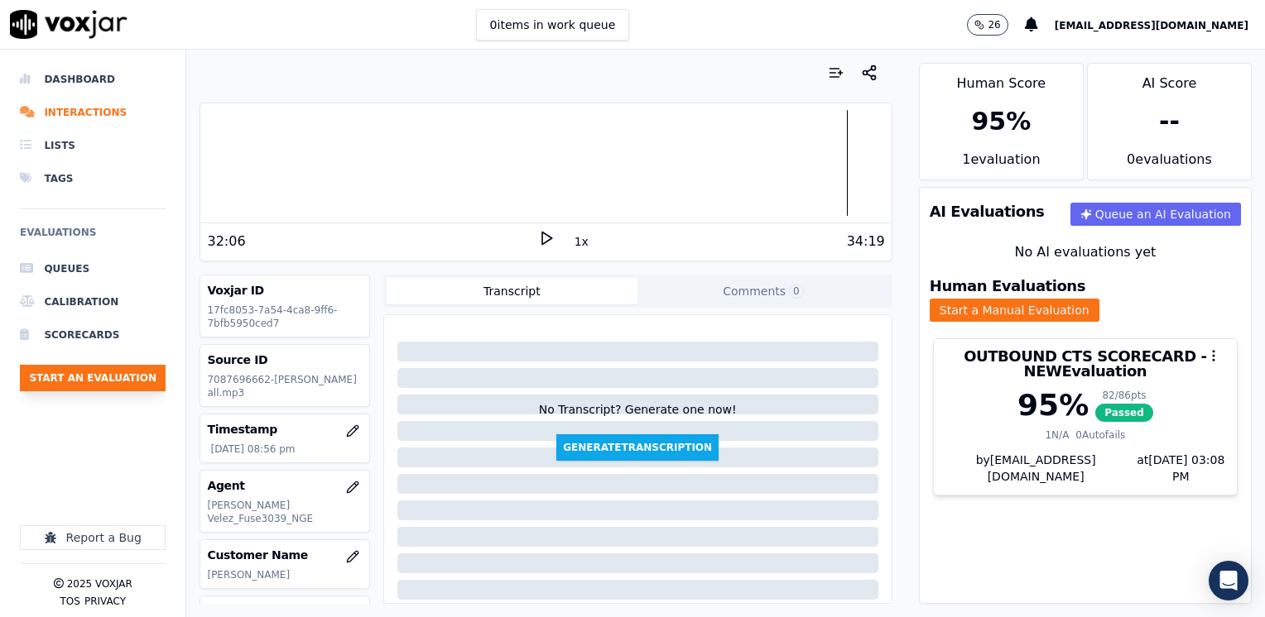
click at [92, 383] on button "Start an Evaluation" at bounding box center [93, 378] width 146 height 26
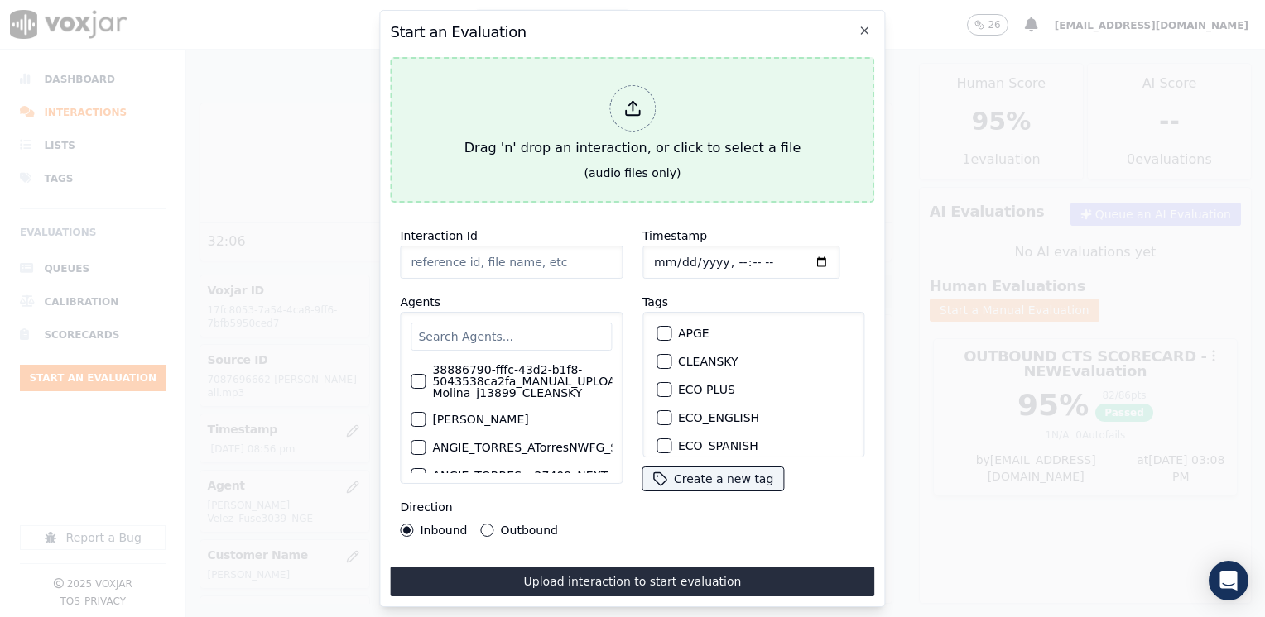
click at [629, 112] on div at bounding box center [632, 108] width 46 height 46
type input "20250814-120556_3305985334-[PERSON_NAME] all.mp3"
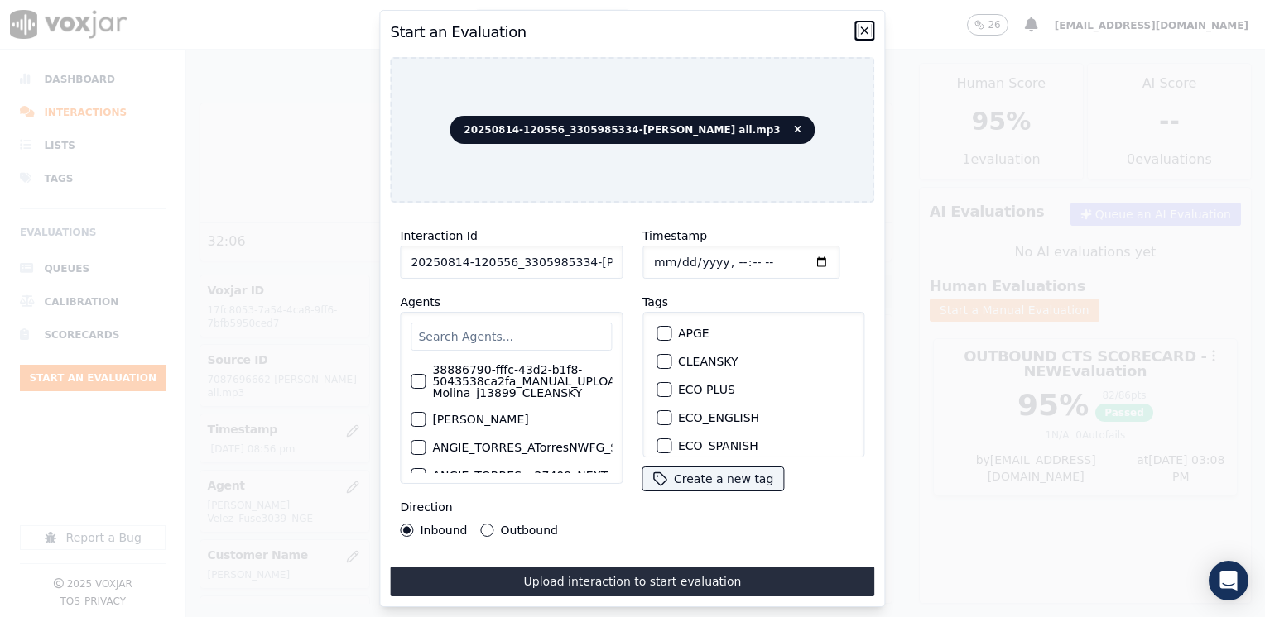
click at [866, 24] on icon "button" at bounding box center [864, 30] width 13 height 13
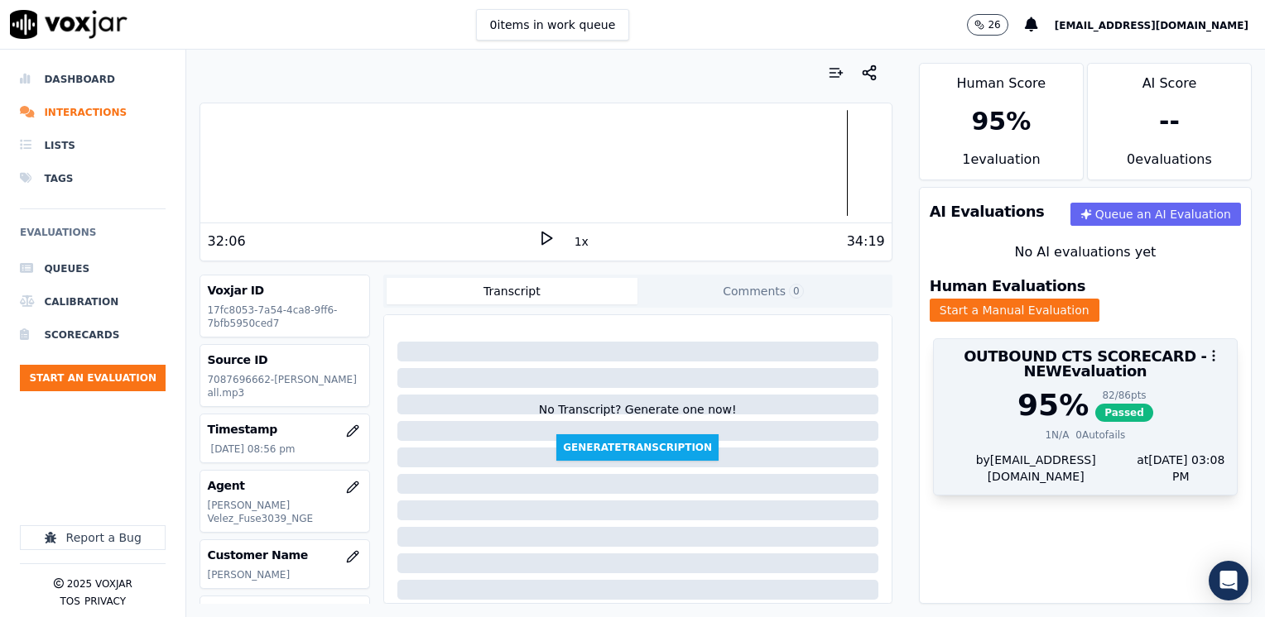
click at [1046, 389] on div "95 %" at bounding box center [1052, 405] width 71 height 33
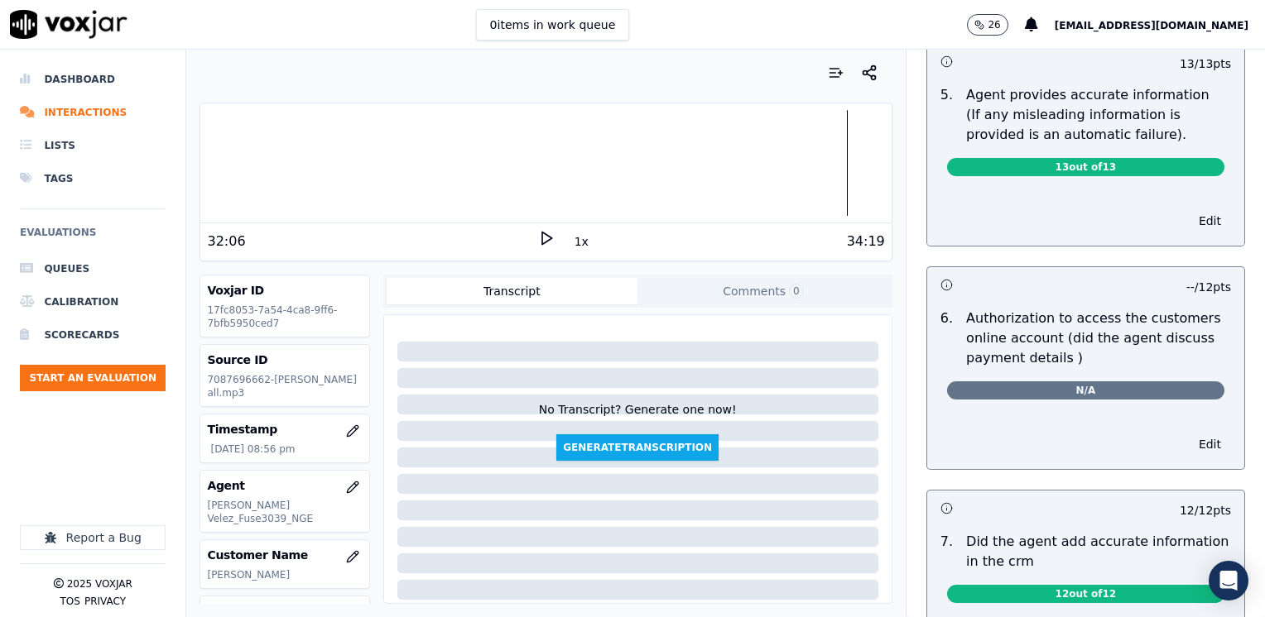
scroll to position [932, 0]
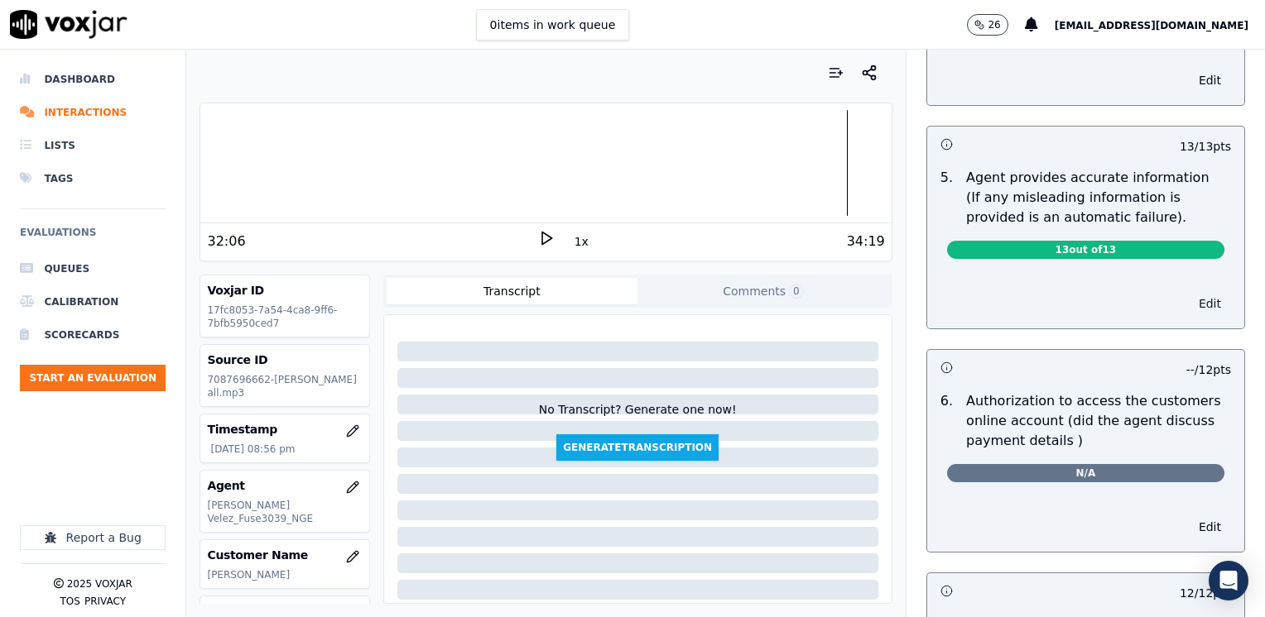
click at [1189, 292] on button "Edit" at bounding box center [1210, 303] width 42 height 23
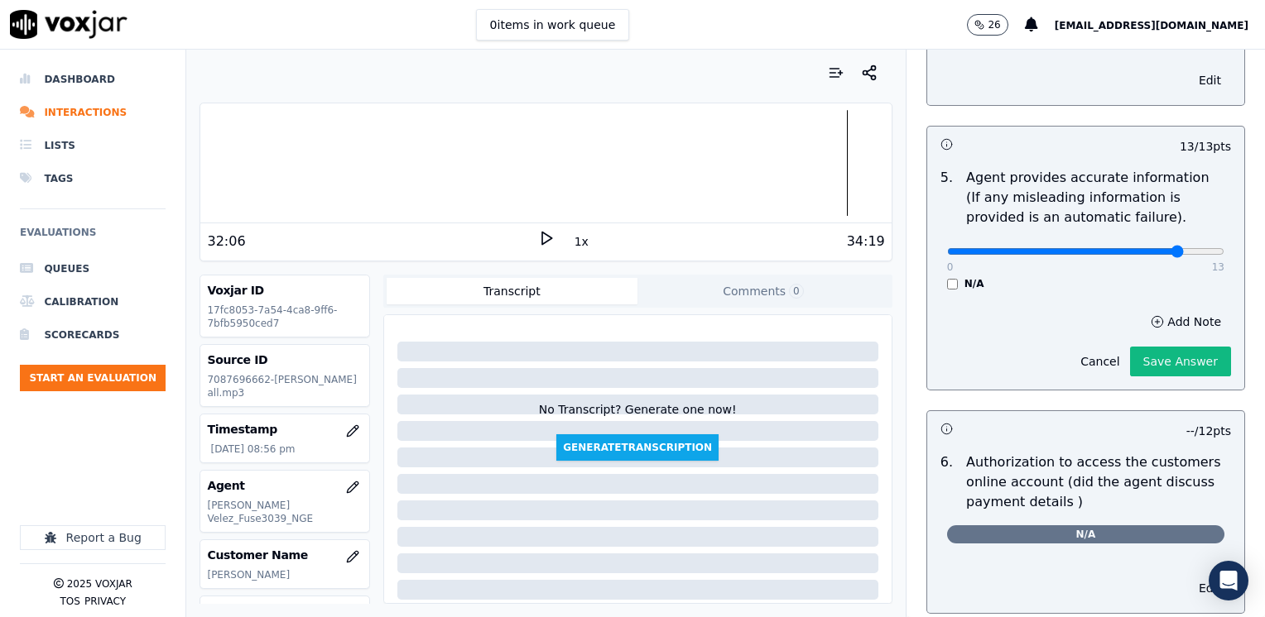
type input "11"
click at [1149, 248] on input "range" at bounding box center [1085, 251] width 277 height 7
click at [1161, 310] on button "Add Note" at bounding box center [1186, 321] width 90 height 23
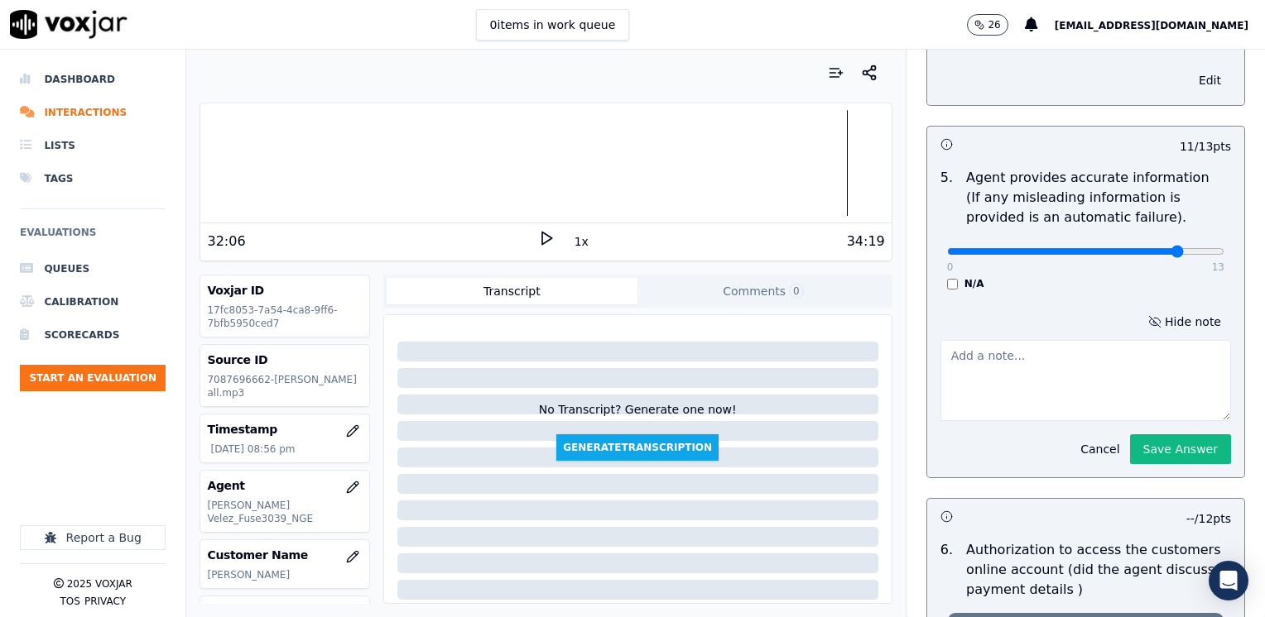
click at [1042, 348] on textarea at bounding box center [1085, 380] width 291 height 81
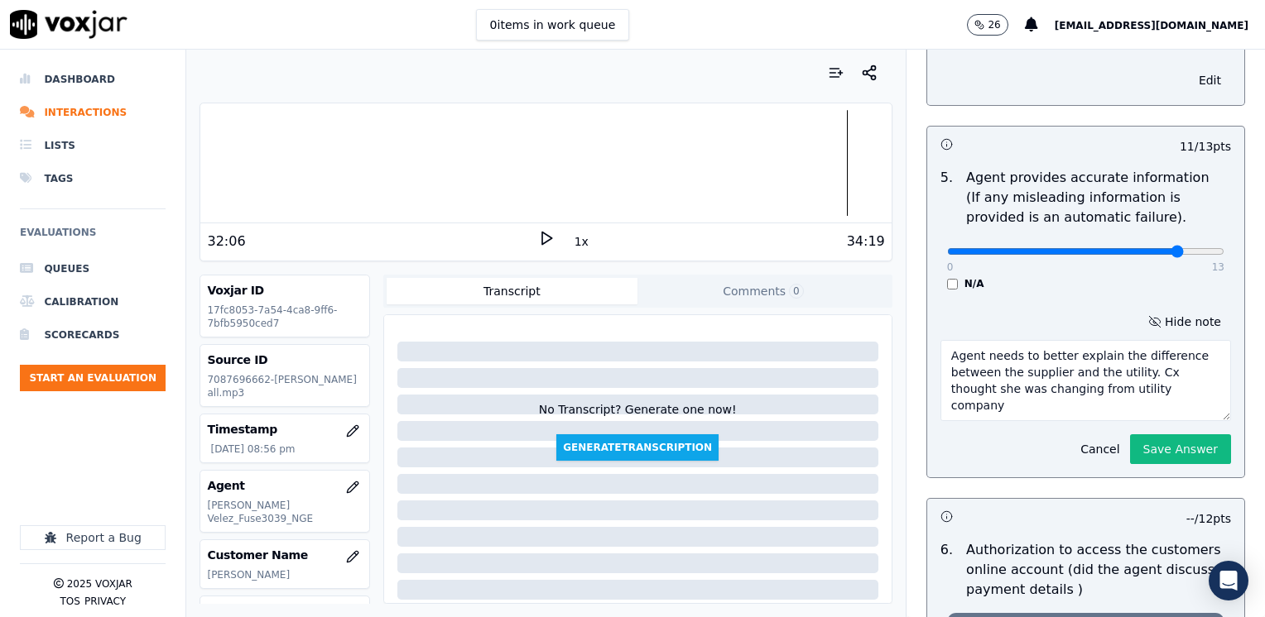
type textarea "Agent needs to better explain the difference between the supplier and the utili…"
drag, startPoint x: 1042, startPoint y: 348, endPoint x: 1162, endPoint y: 419, distance: 139.1
click at [1162, 435] on button "Save Answer" at bounding box center [1180, 450] width 101 height 30
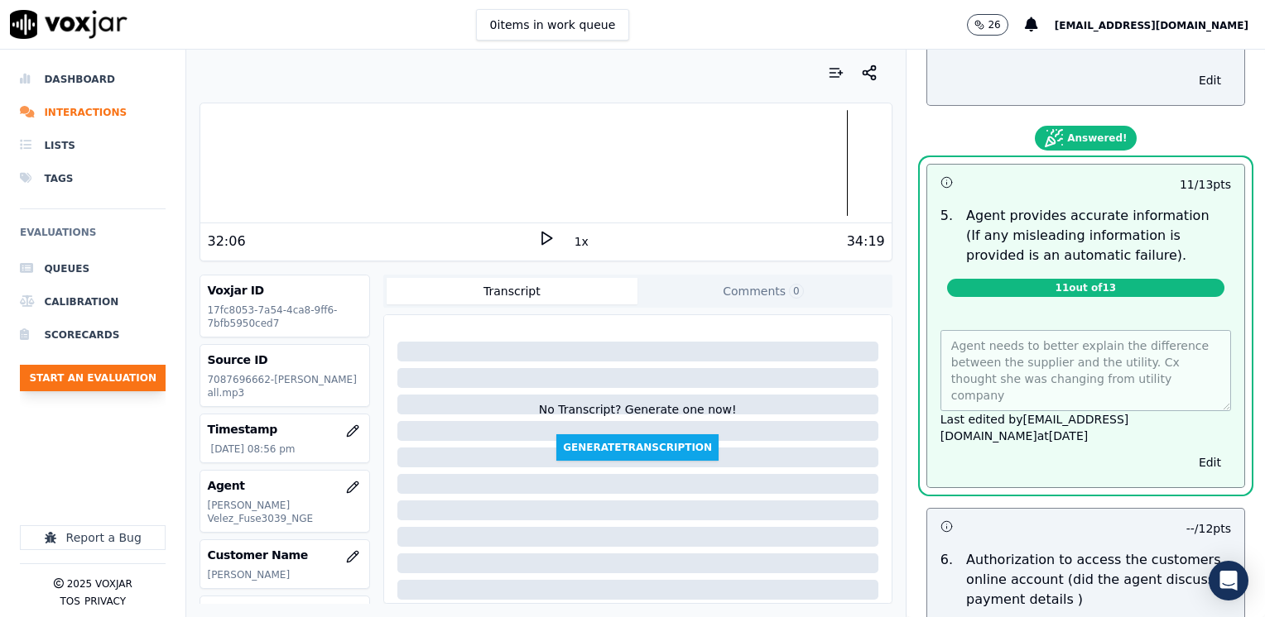
click at [85, 375] on button "Start an Evaluation" at bounding box center [93, 378] width 146 height 26
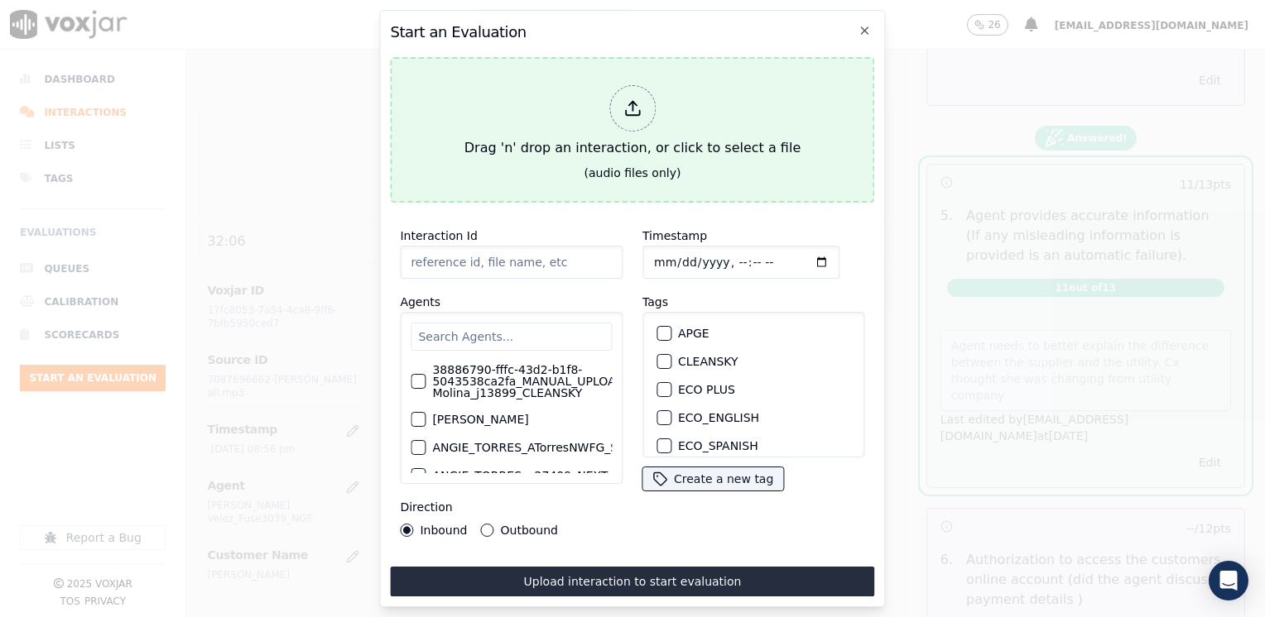
click at [636, 103] on icon at bounding box center [632, 108] width 18 height 18
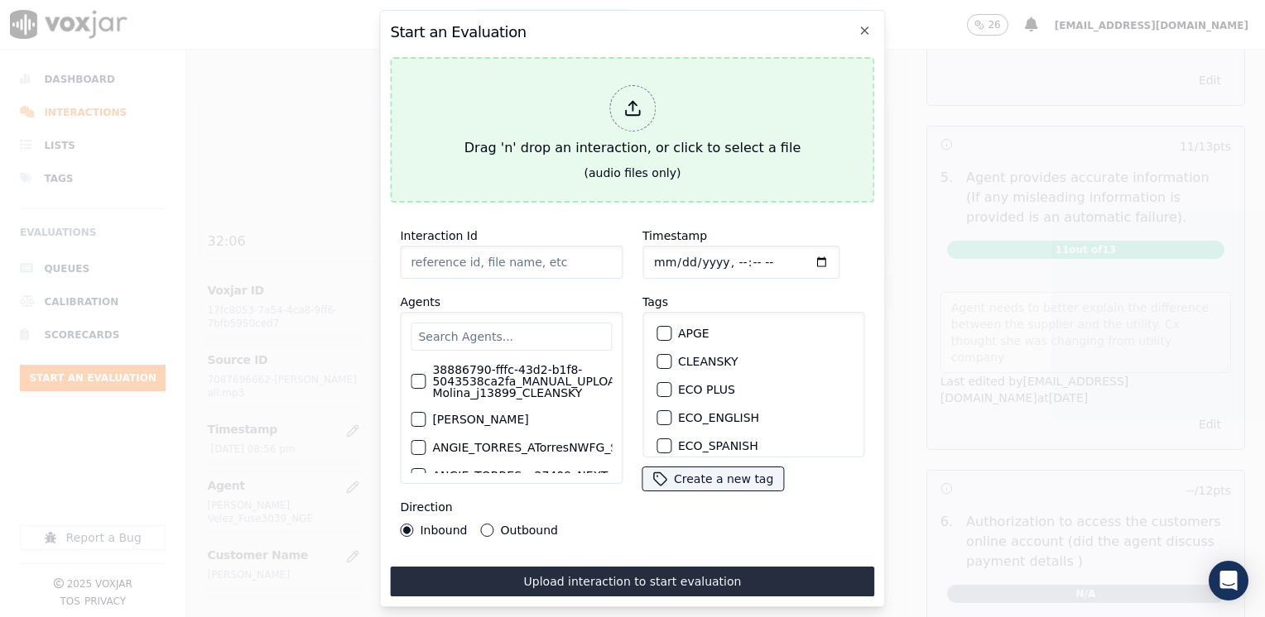
type input "20250814-120556_3305985334-[PERSON_NAME] all.mp3"
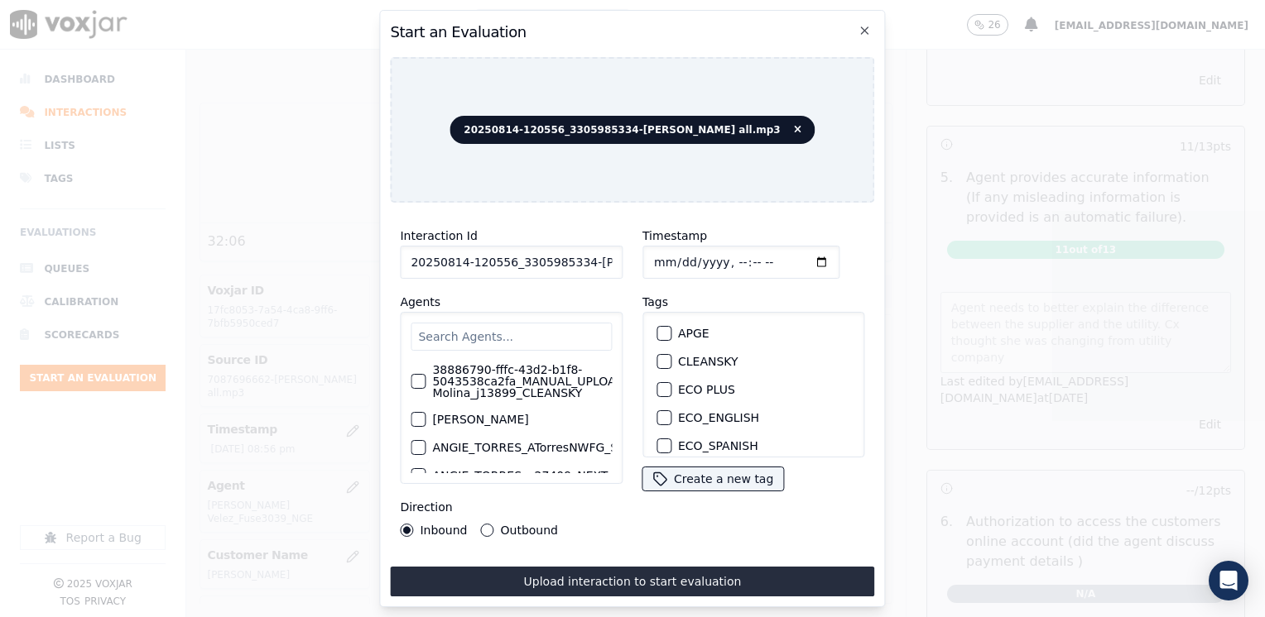
click at [497, 329] on input "text" at bounding box center [511, 337] width 201 height 28
click at [540, 329] on input "text" at bounding box center [511, 337] width 201 height 28
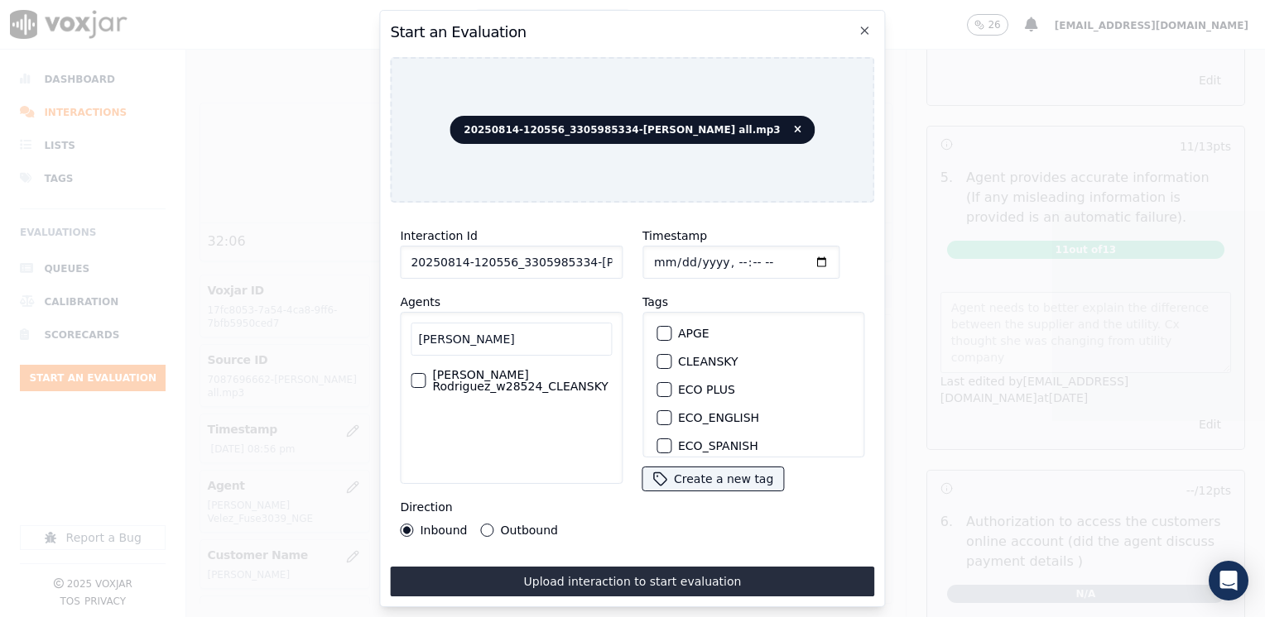
type input "[PERSON_NAME]"
click at [516, 382] on label "[PERSON_NAME] Rodriguez_w28524_CLEANSKY" at bounding box center [522, 380] width 180 height 23
click at [425, 382] on button "[PERSON_NAME] Rodriguez_w28524_CLEANSKY" at bounding box center [418, 380] width 15 height 15
click at [657, 359] on div "button" at bounding box center [663, 365] width 12 height 12
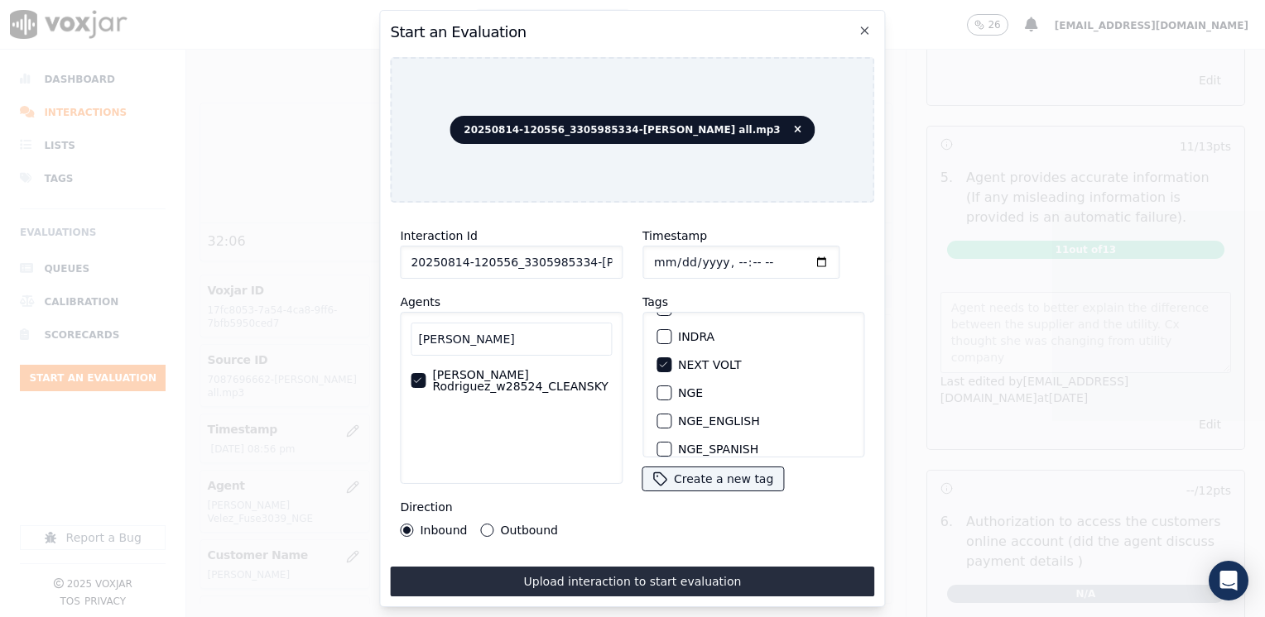
click at [796, 257] on input "Timestamp" at bounding box center [740, 262] width 197 height 33
type input "[DATE]T21:10"
click at [482, 524] on button "Outbound" at bounding box center [487, 530] width 13 height 13
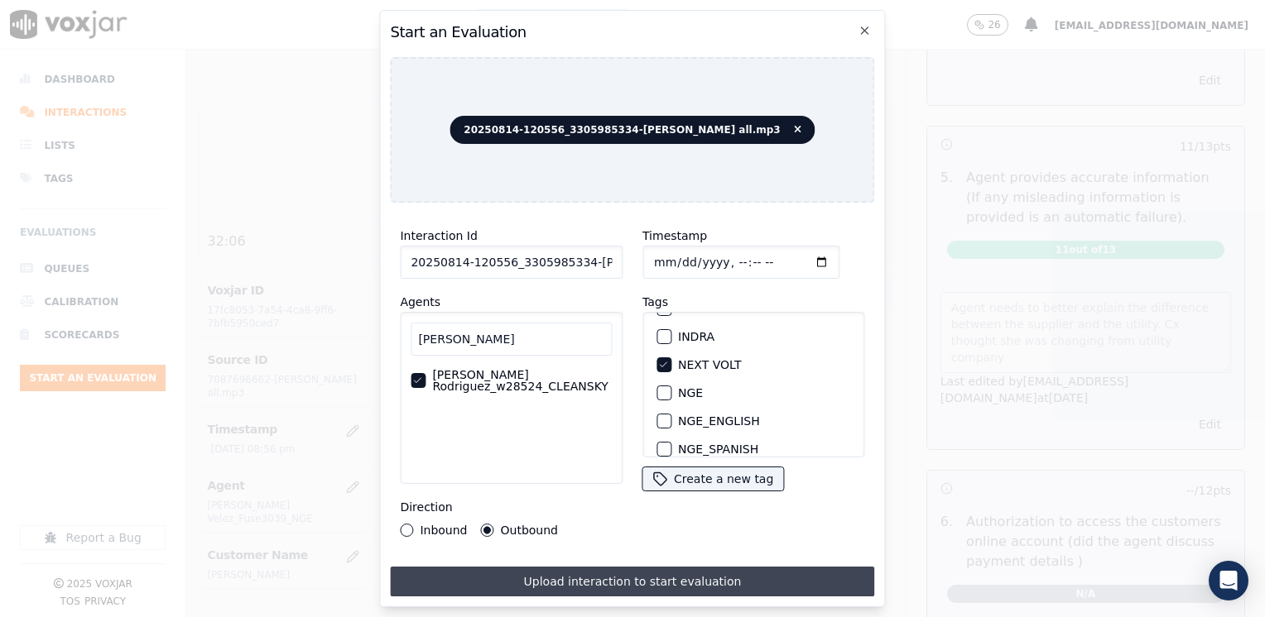
click at [688, 574] on button "Upload interaction to start evaluation" at bounding box center [632, 582] width 484 height 30
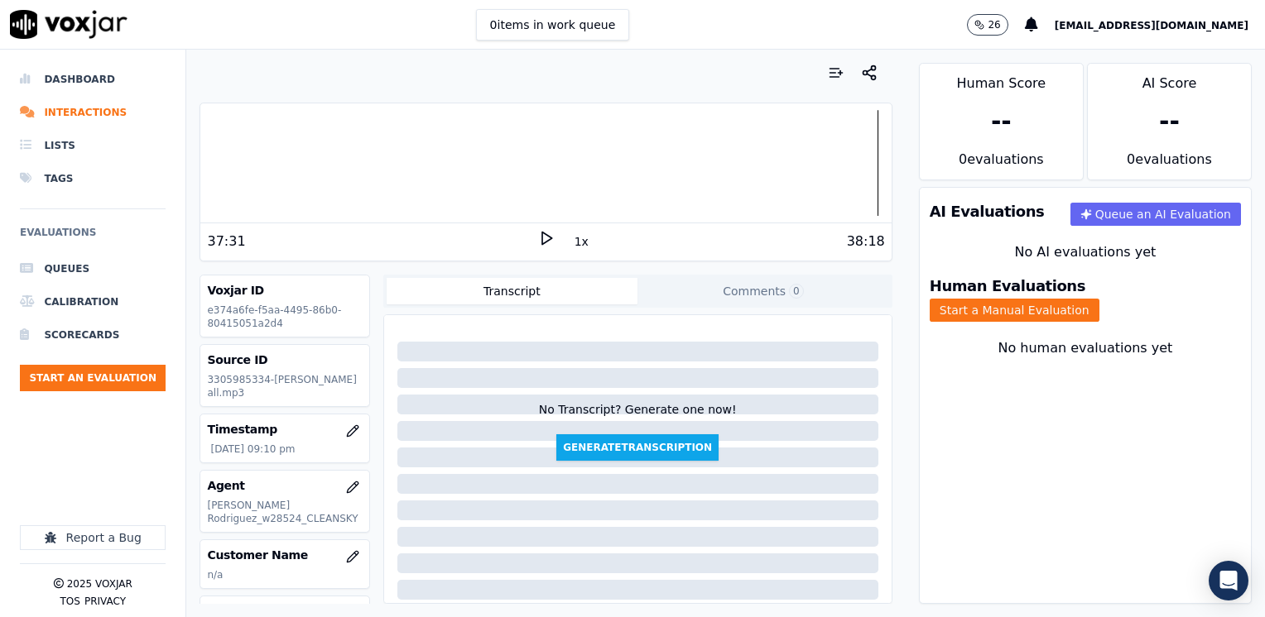
scroll to position [83, 0]
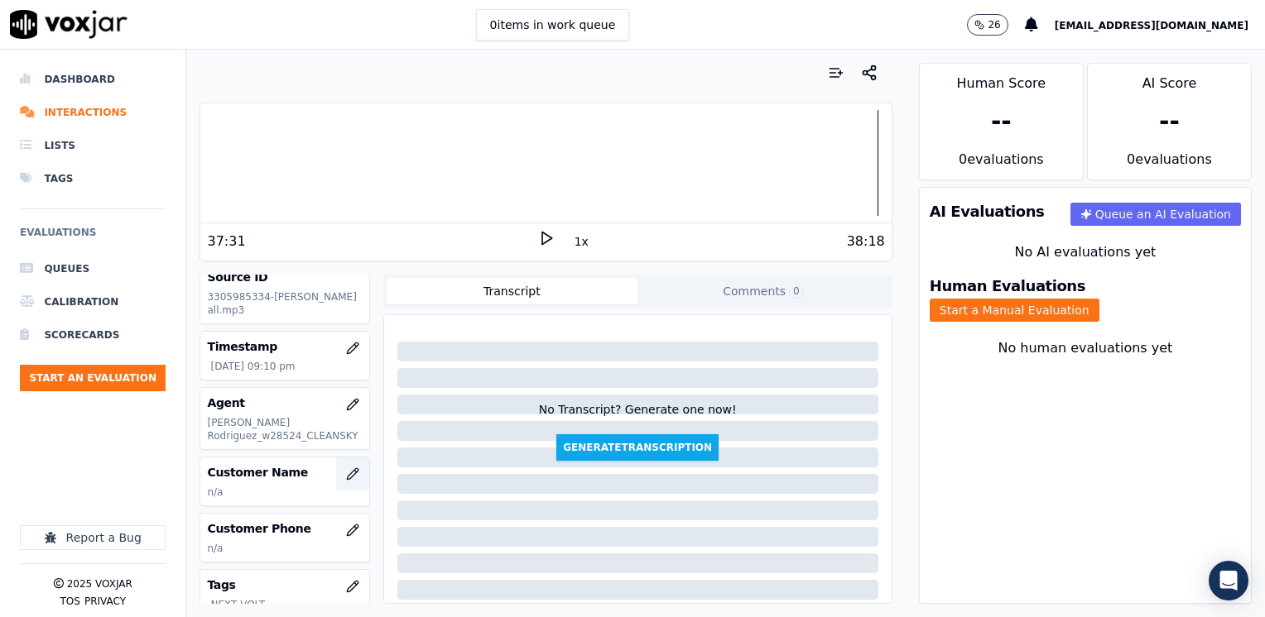
click at [346, 476] on icon "button" at bounding box center [352, 474] width 13 height 13
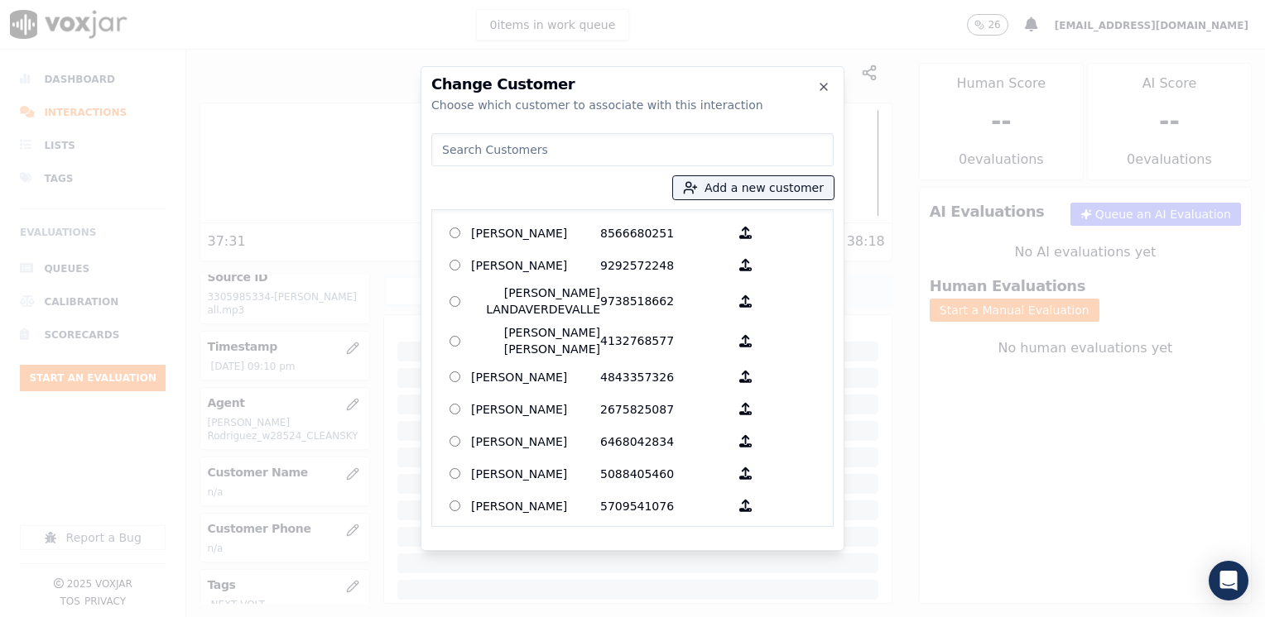
click at [665, 145] on input at bounding box center [632, 149] width 402 height 33
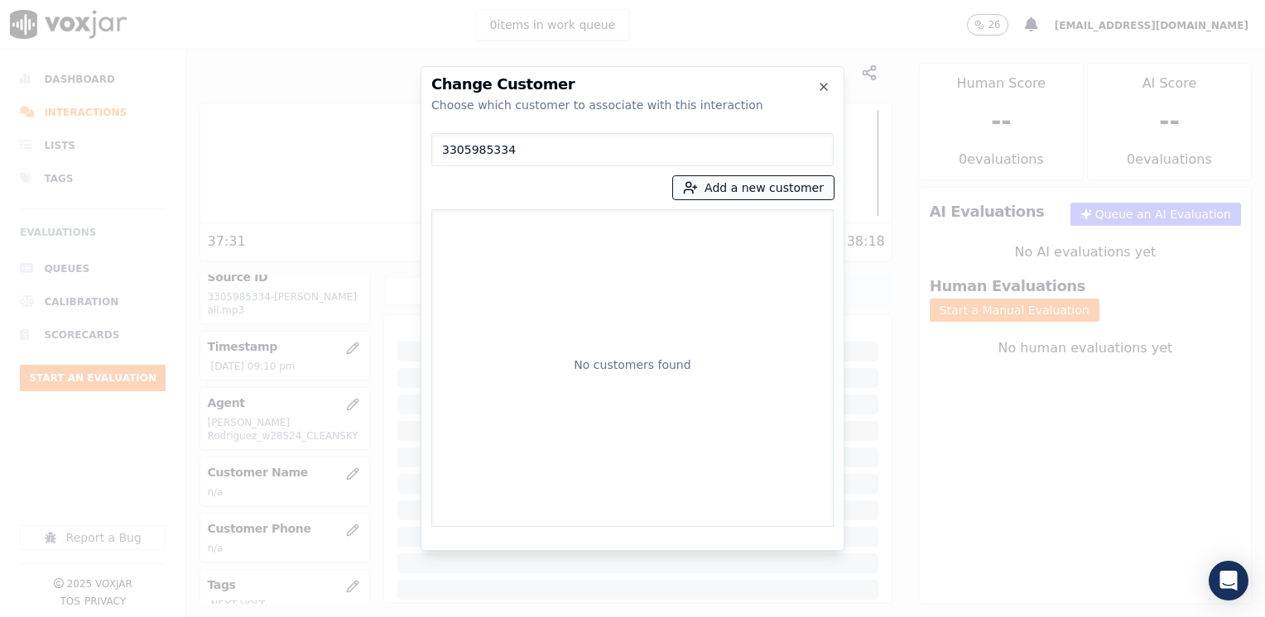
type input "3305985334"
click at [789, 185] on button "Add a new customer" at bounding box center [753, 187] width 161 height 23
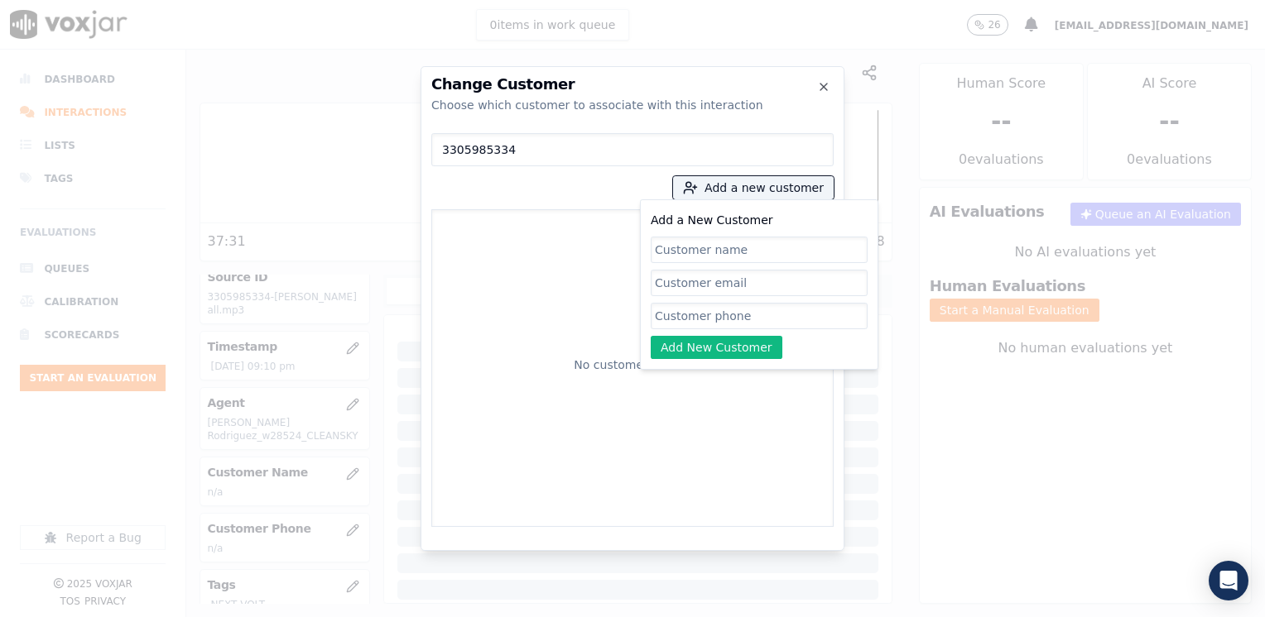
click at [746, 314] on input "Add a New Customer" at bounding box center [759, 316] width 217 height 26
paste input "3305985334"
type input "3305985334"
click at [521, 262] on div "No customers found" at bounding box center [632, 368] width 387 height 303
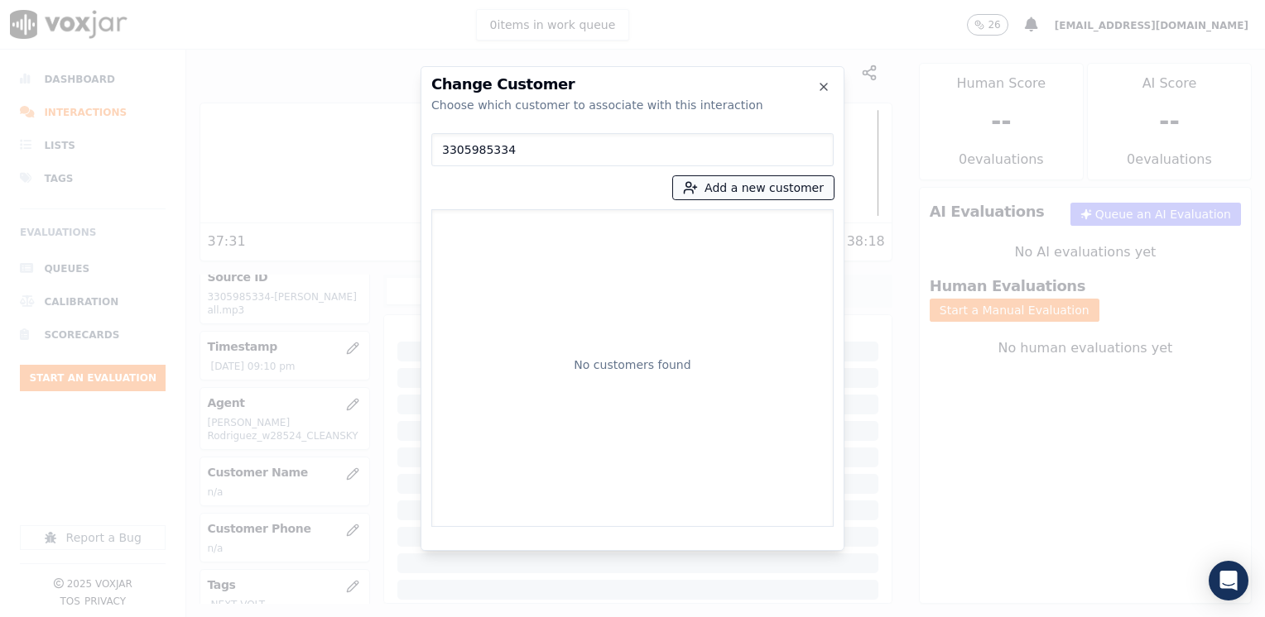
click at [762, 198] on button "Add a new customer" at bounding box center [753, 187] width 161 height 23
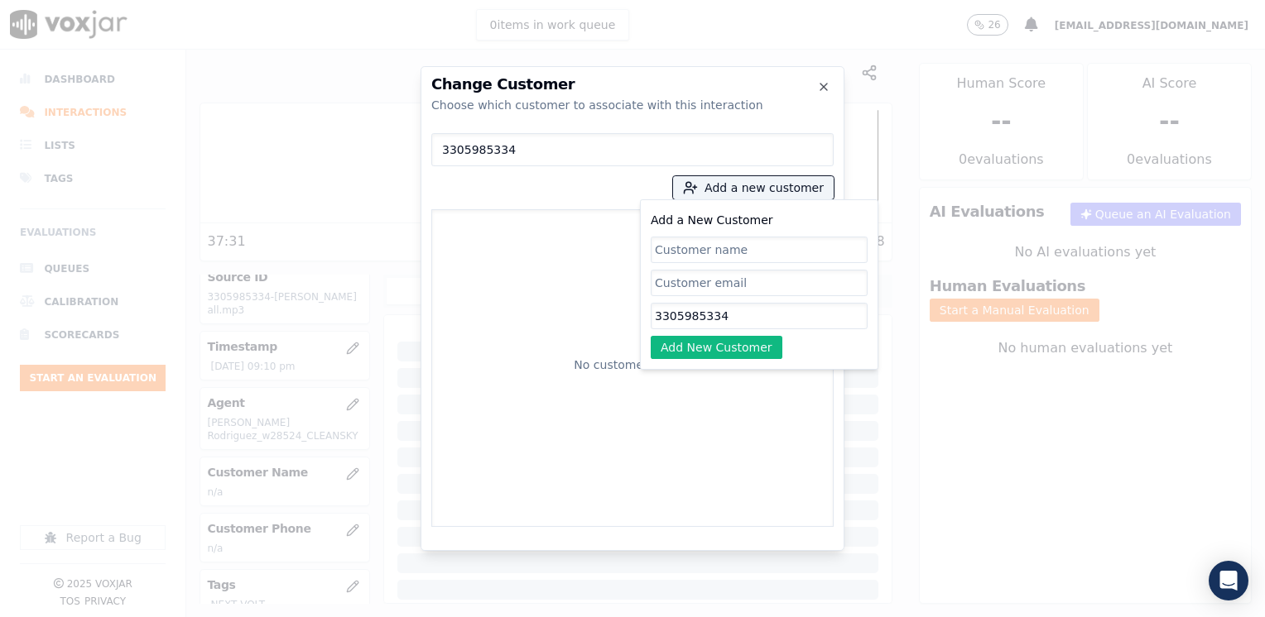
click at [722, 243] on input "Add a New Customer" at bounding box center [759, 250] width 217 height 26
click at [654, 244] on input "[PERSON_NAME]" at bounding box center [759, 250] width 217 height 26
type input "[PERSON_NAME]"
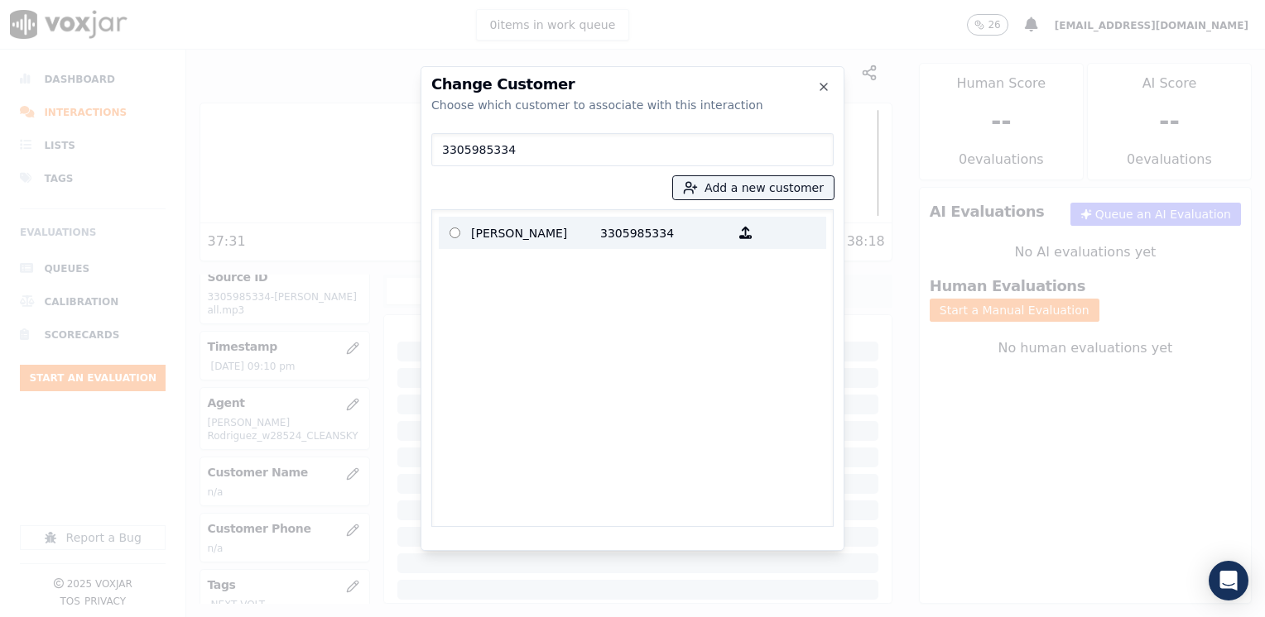
click at [563, 232] on p "[PERSON_NAME]" at bounding box center [535, 233] width 129 height 26
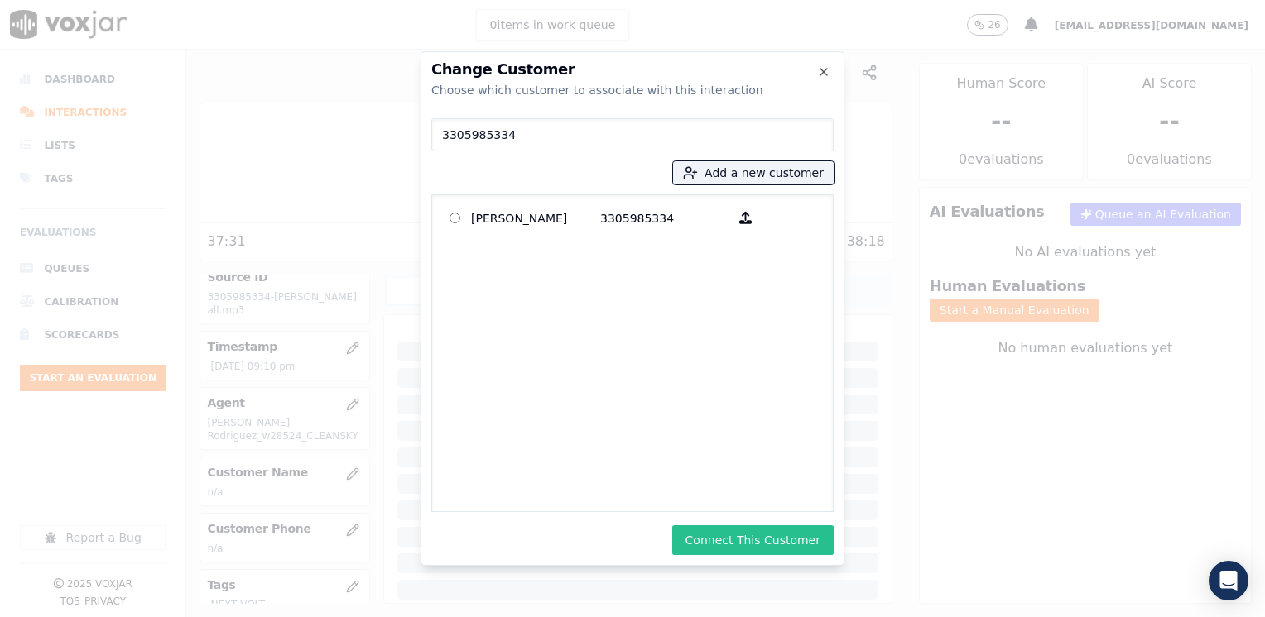
click at [773, 531] on button "Connect This Customer" at bounding box center [752, 541] width 161 height 30
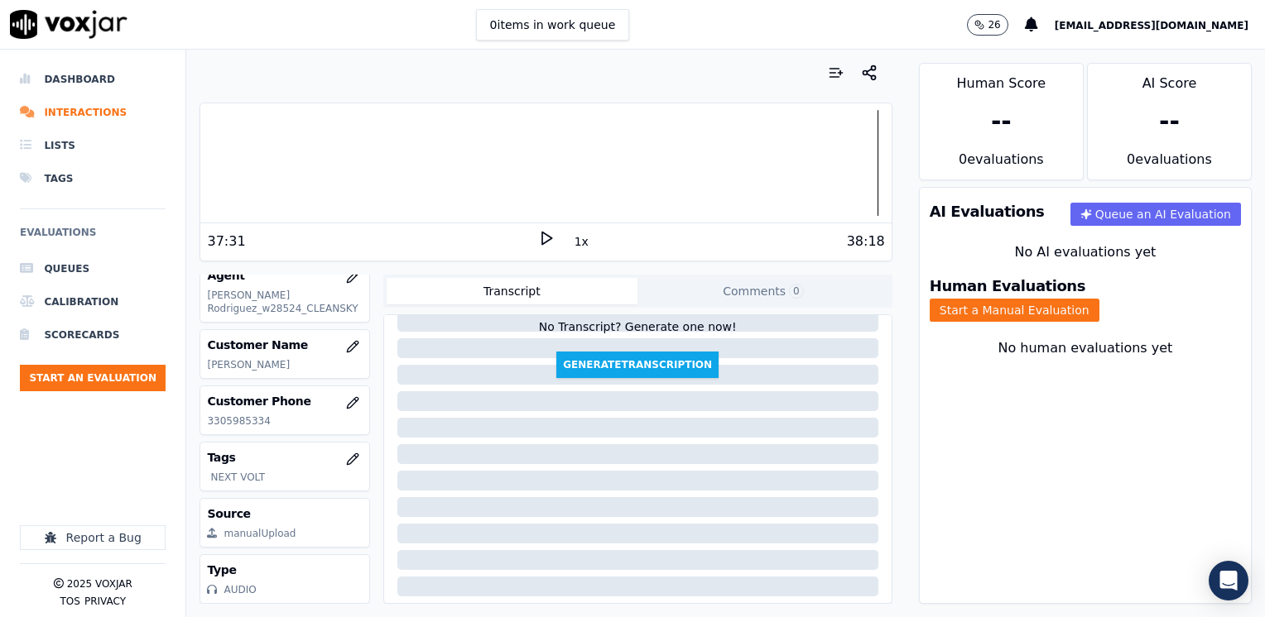
scroll to position [161, 0]
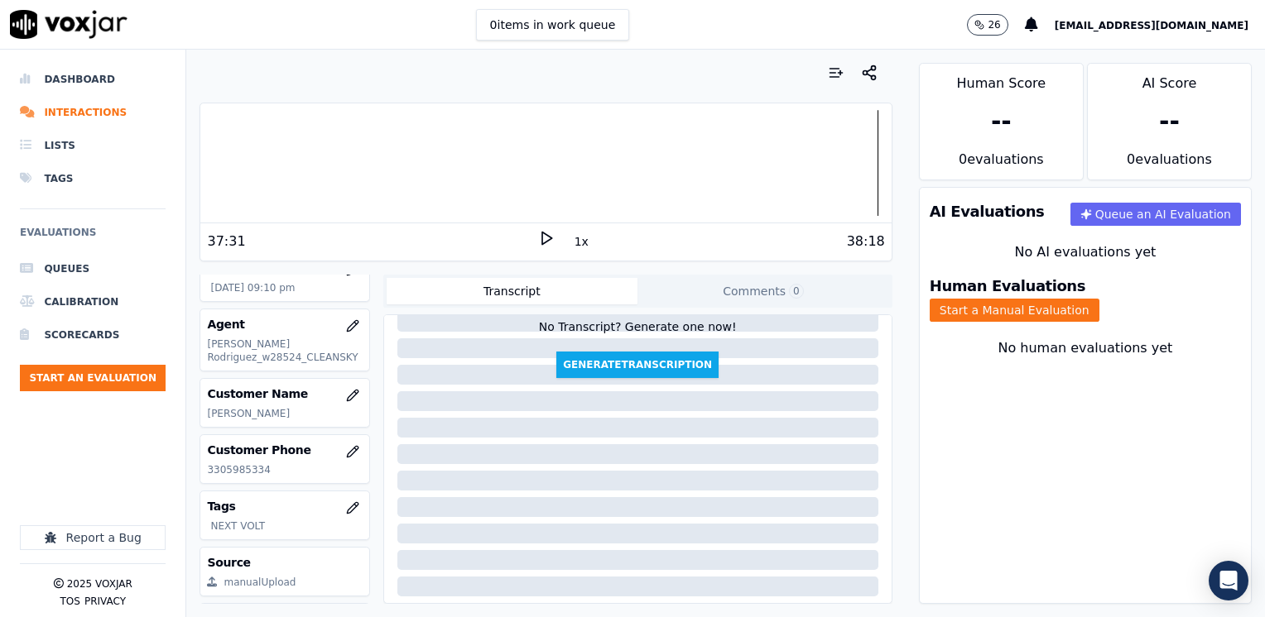
click at [300, 359] on p "[PERSON_NAME] Rodriguez_w28524_CLEANSKY" at bounding box center [284, 351] width 155 height 26
click at [347, 326] on icon "button" at bounding box center [352, 325] width 11 height 11
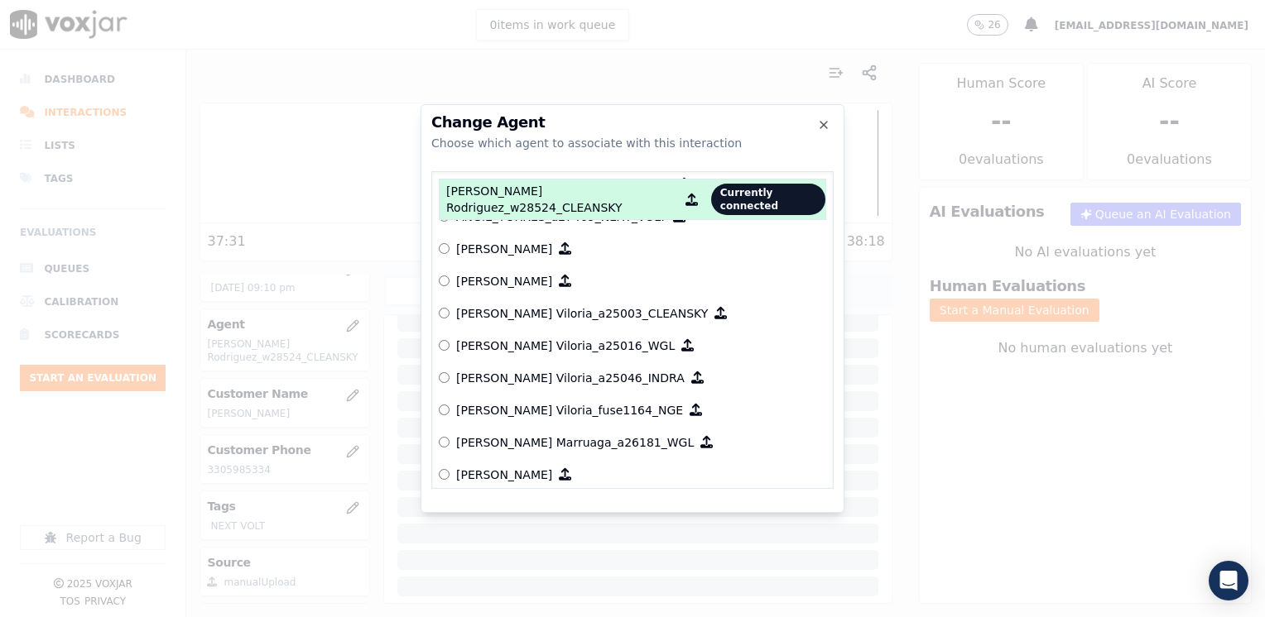
scroll to position [414, 0]
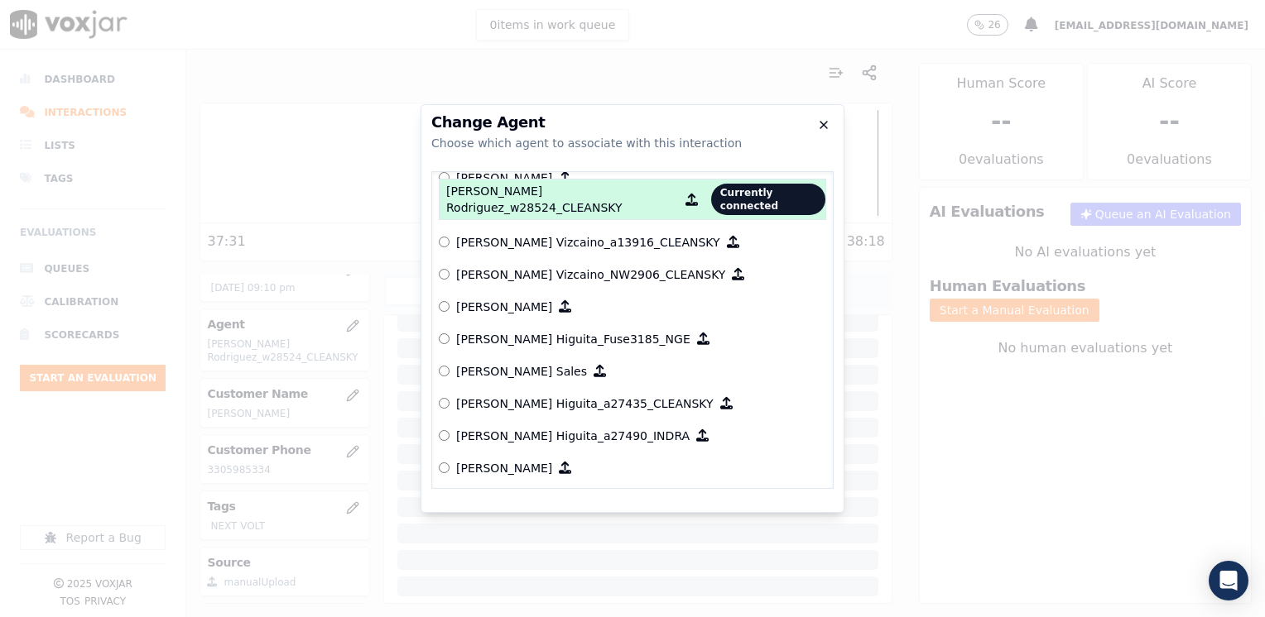
click at [824, 125] on icon "button" at bounding box center [823, 124] width 13 height 13
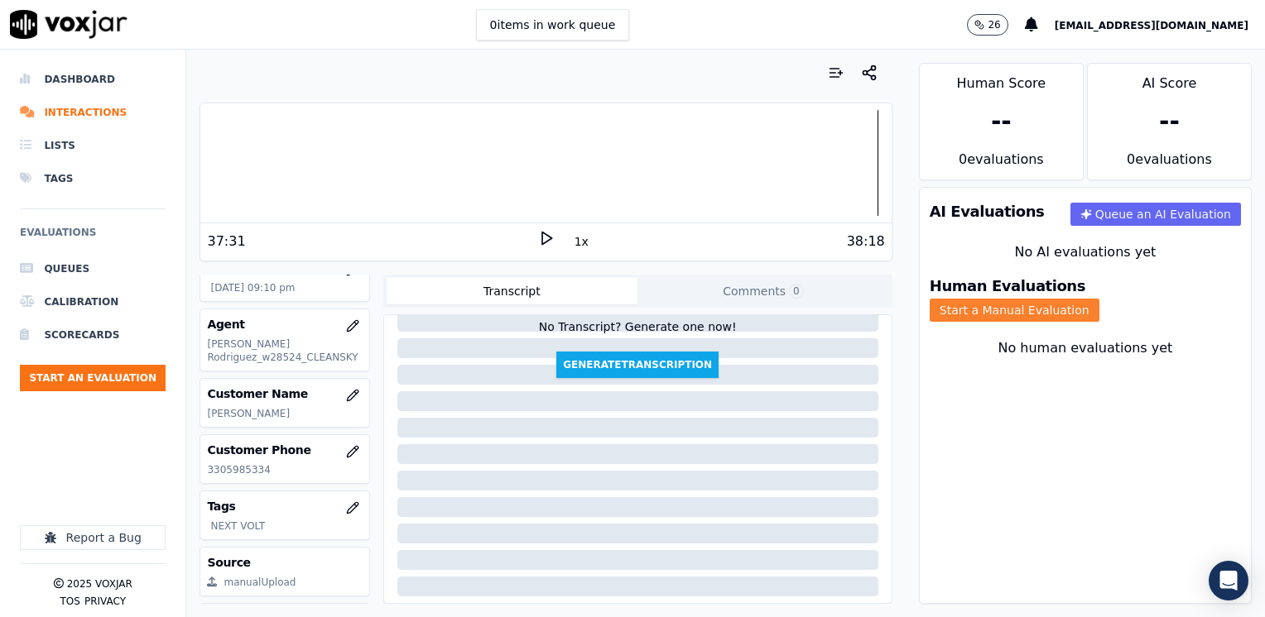
click at [1099, 299] on button "Start a Manual Evaluation" at bounding box center [1014, 310] width 170 height 23
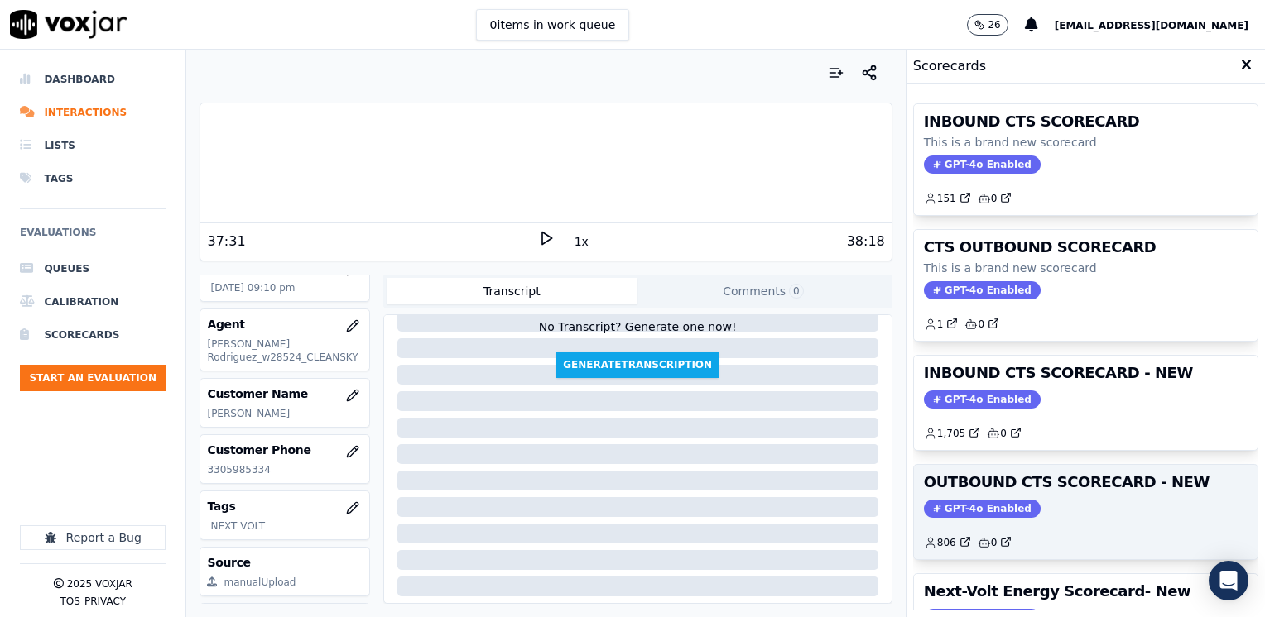
click at [983, 502] on span "GPT-4o Enabled" at bounding box center [982, 509] width 117 height 18
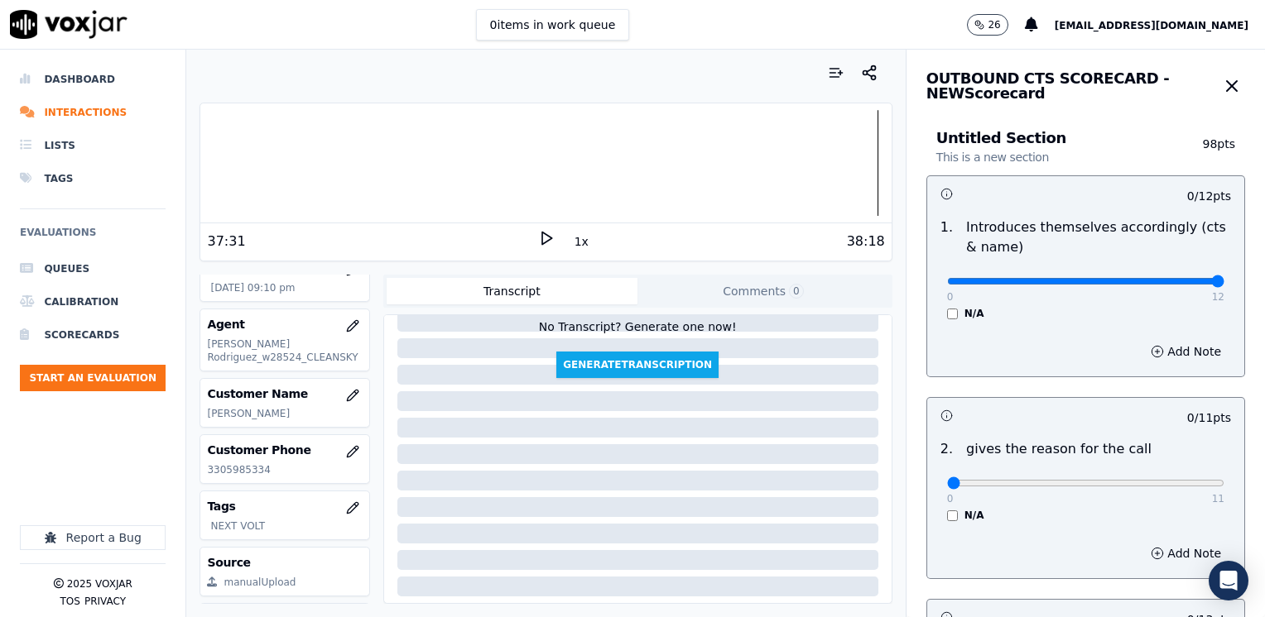
drag, startPoint x: 936, startPoint y: 280, endPoint x: 1264, endPoint y: 276, distance: 327.8
type input "12"
click at [1224, 278] on input "range" at bounding box center [1085, 281] width 277 height 7
click at [1164, 353] on button "Add Note" at bounding box center [1186, 351] width 90 height 23
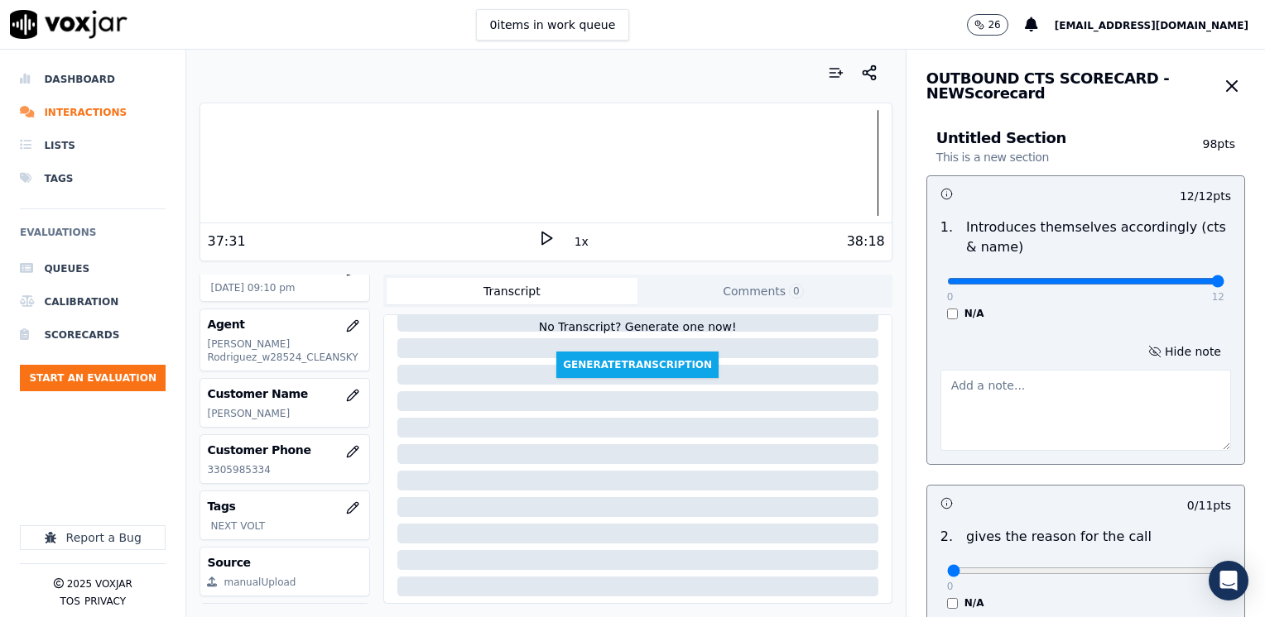
click at [1033, 379] on textarea at bounding box center [1085, 410] width 291 height 81
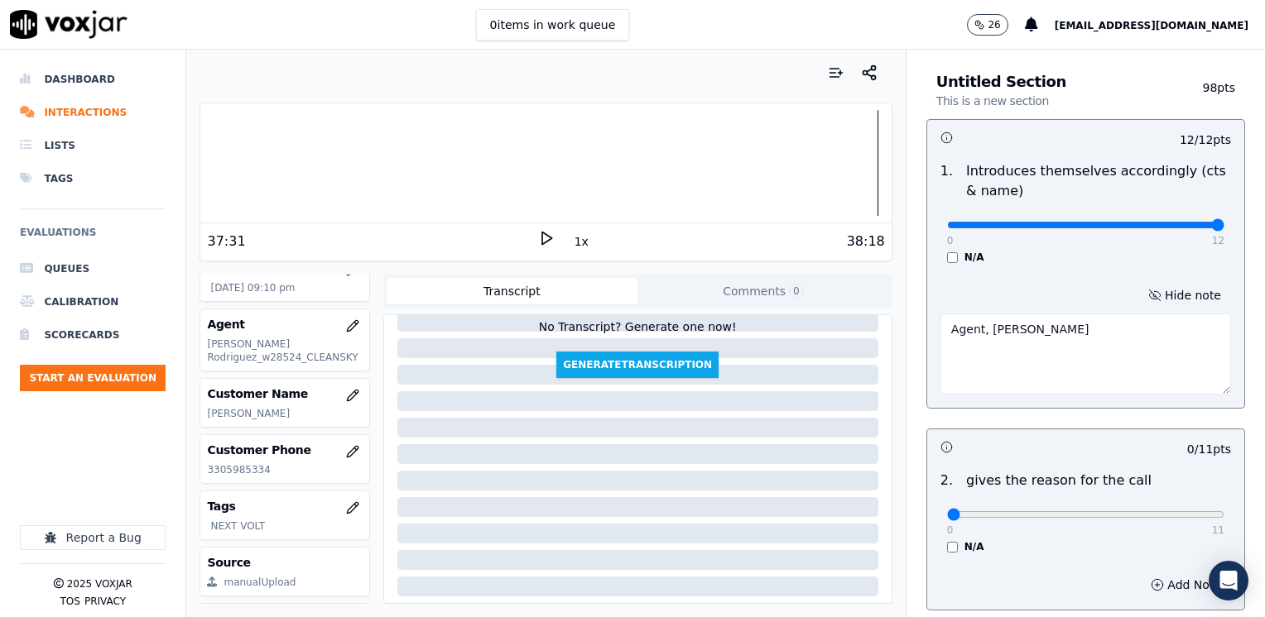
scroll to position [166, 0]
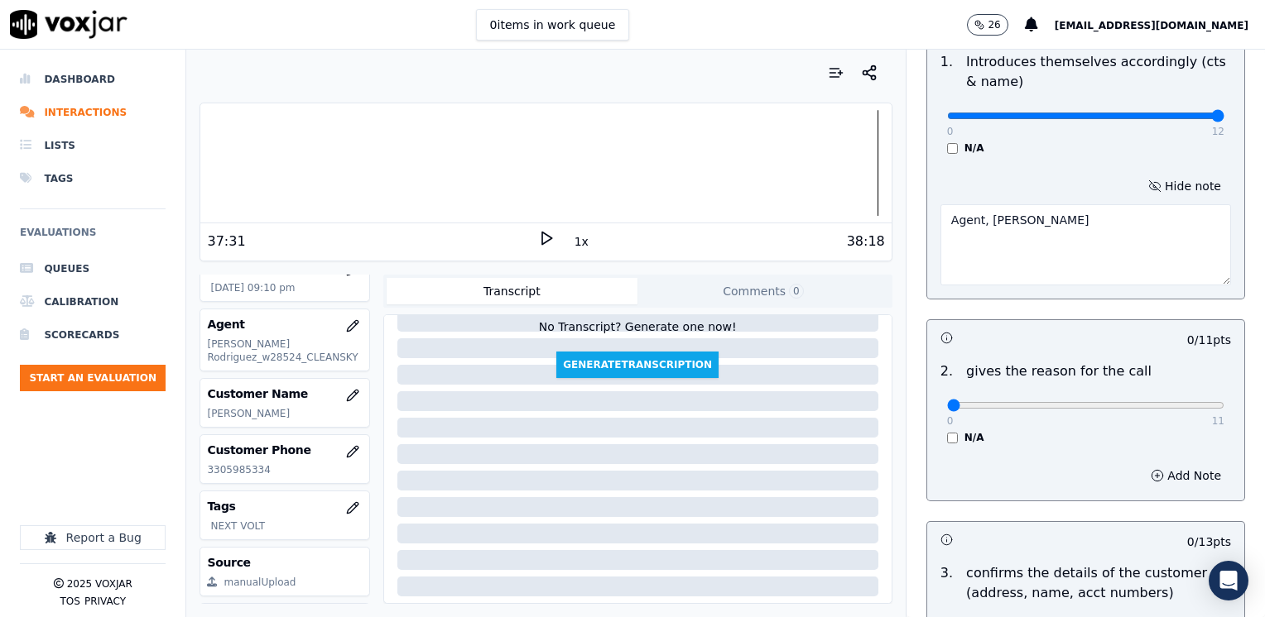
type textarea "Agent, [PERSON_NAME]"
drag, startPoint x: 929, startPoint y: 406, endPoint x: 1267, endPoint y: 406, distance: 337.7
type input "11"
click at [1224, 119] on input "range" at bounding box center [1085, 116] width 277 height 7
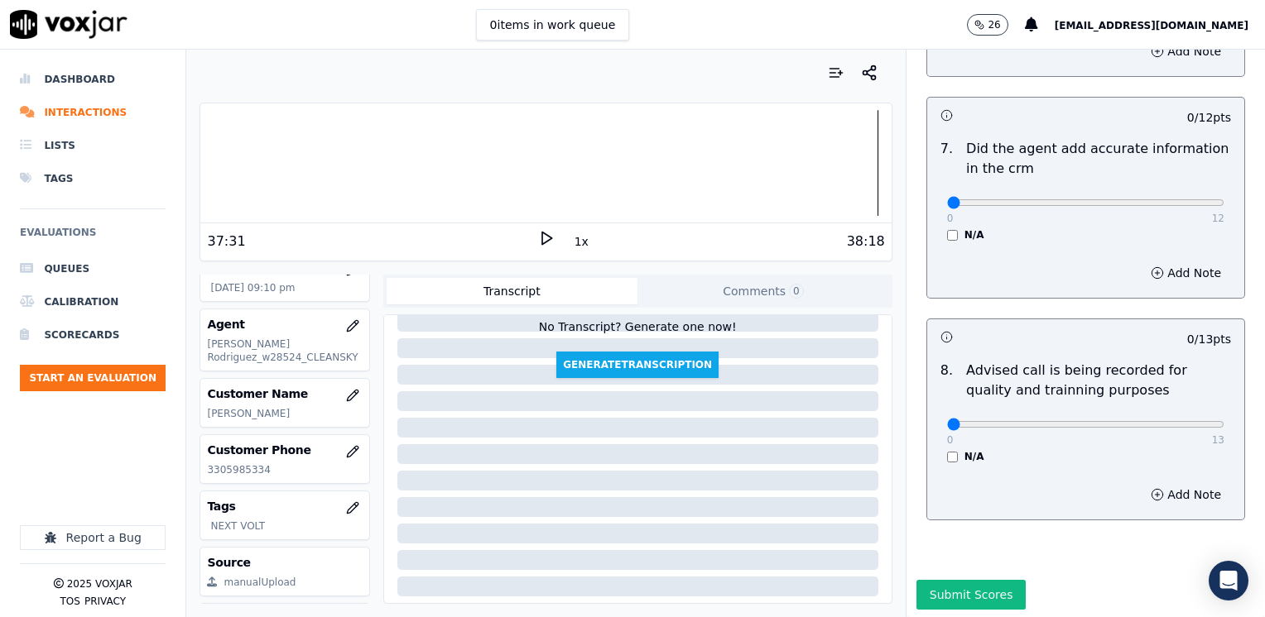
scroll to position [1534, 0]
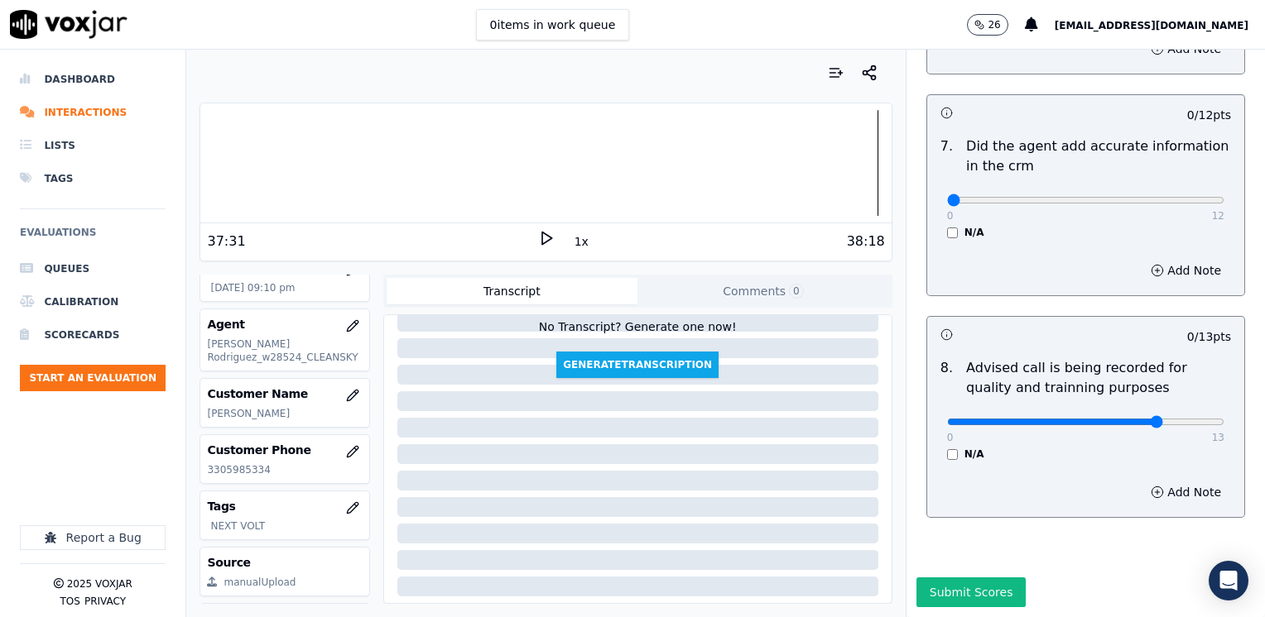
type input "10"
drag, startPoint x: 940, startPoint y: 166, endPoint x: 1267, endPoint y: 187, distance: 327.6
type input "12"
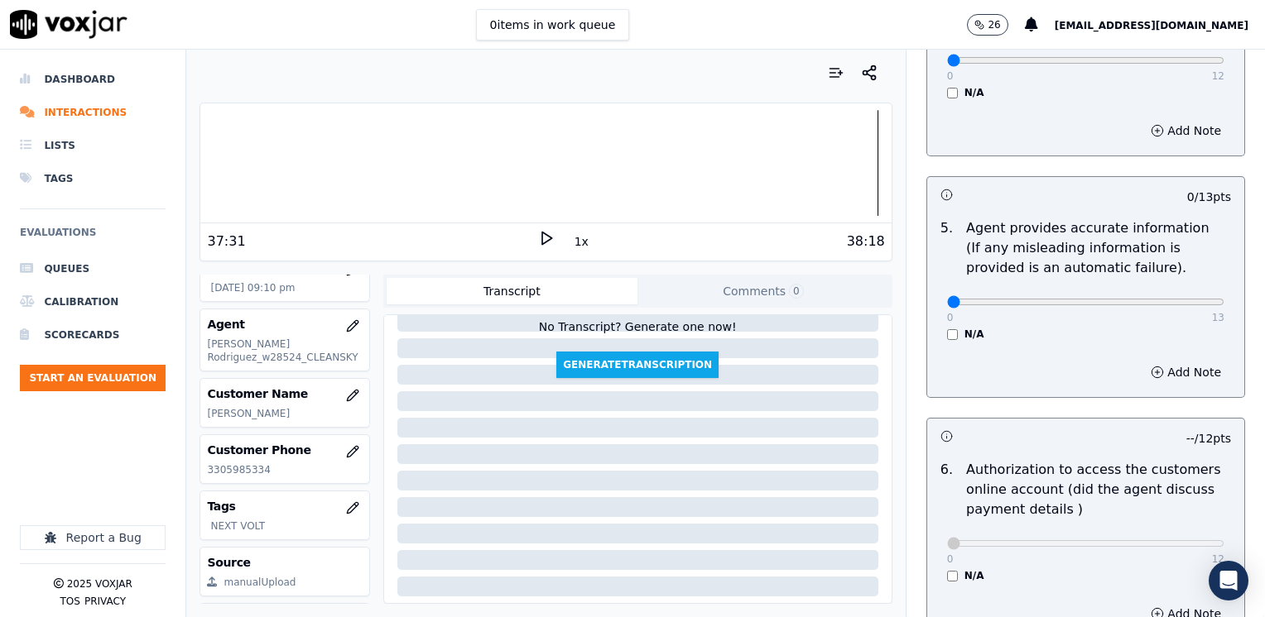
scroll to position [706, 0]
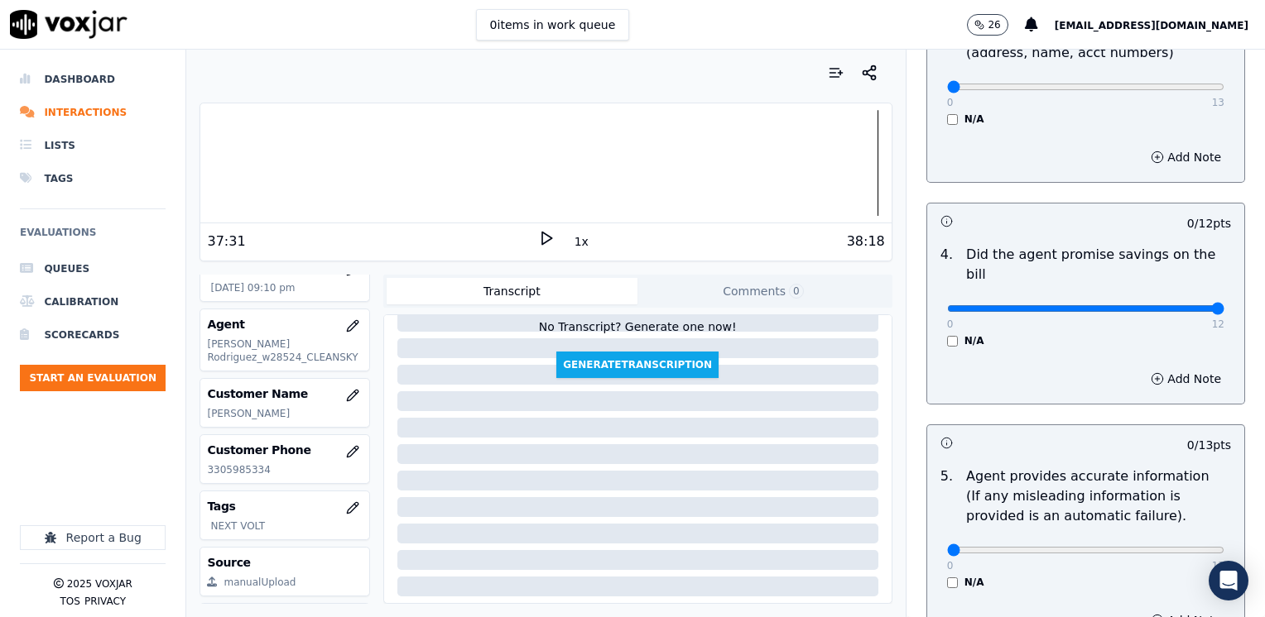
drag, startPoint x: 937, startPoint y: 284, endPoint x: 1267, endPoint y: 286, distance: 330.2
type input "12"
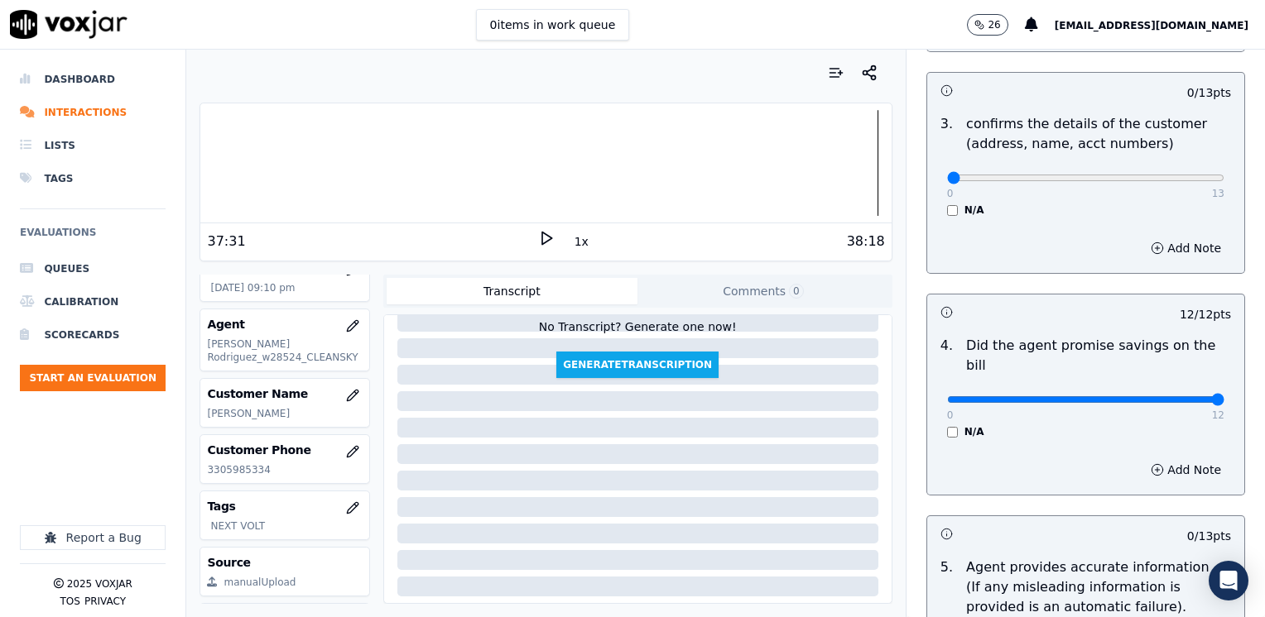
scroll to position [458, 0]
